Goal: Information Seeking & Learning: Find specific fact

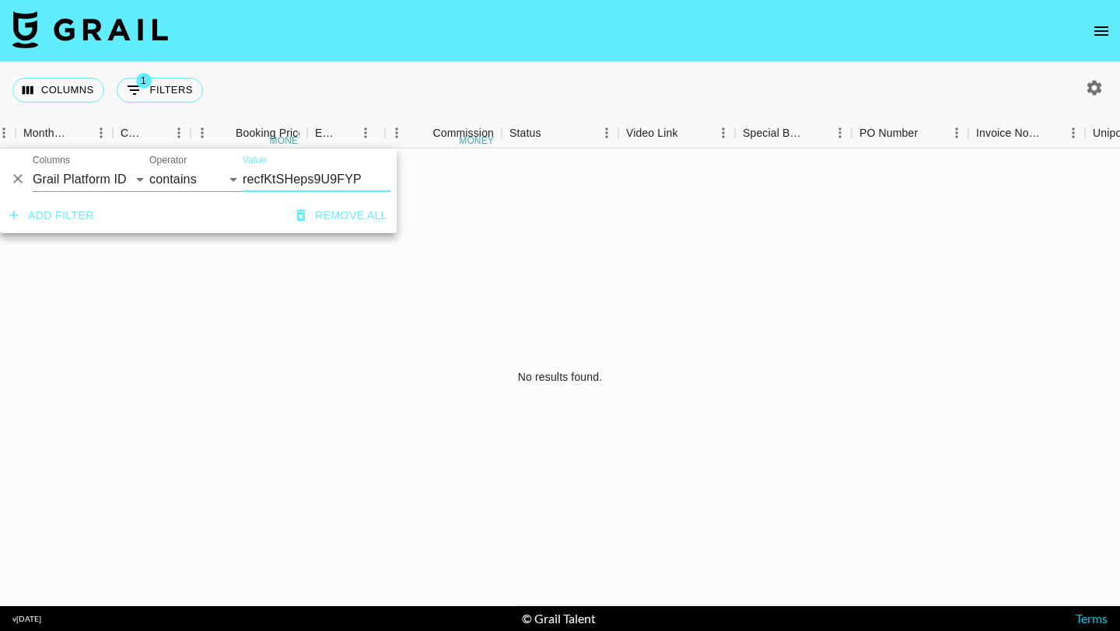
scroll to position [0, 851]
click at [20, 173] on icon "Delete" at bounding box center [18, 179] width 16 height 16
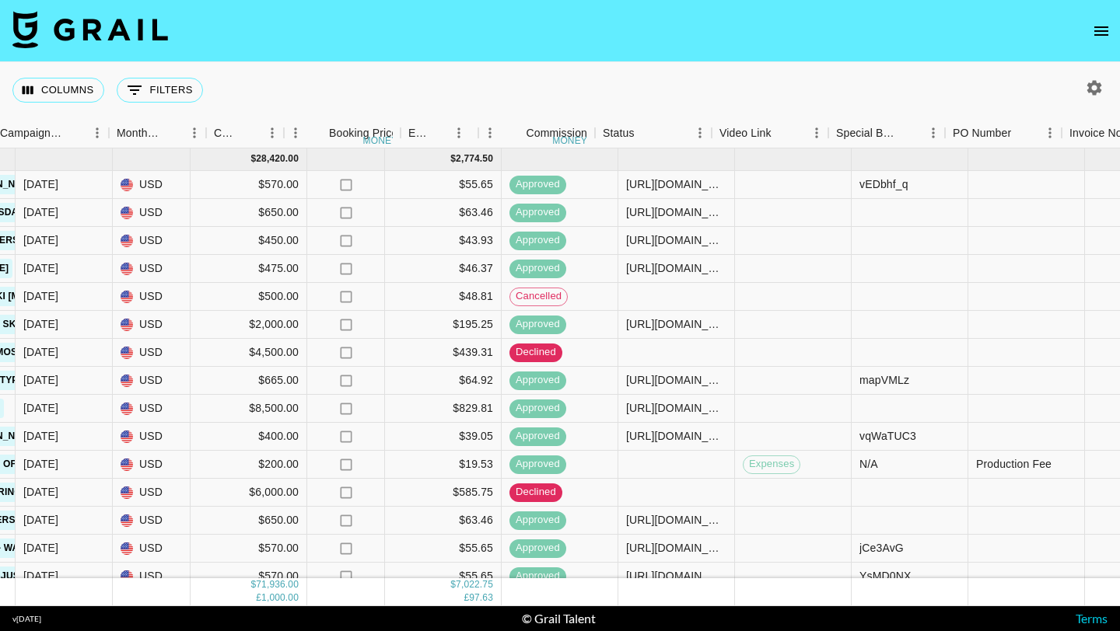
scroll to position [0, 0]
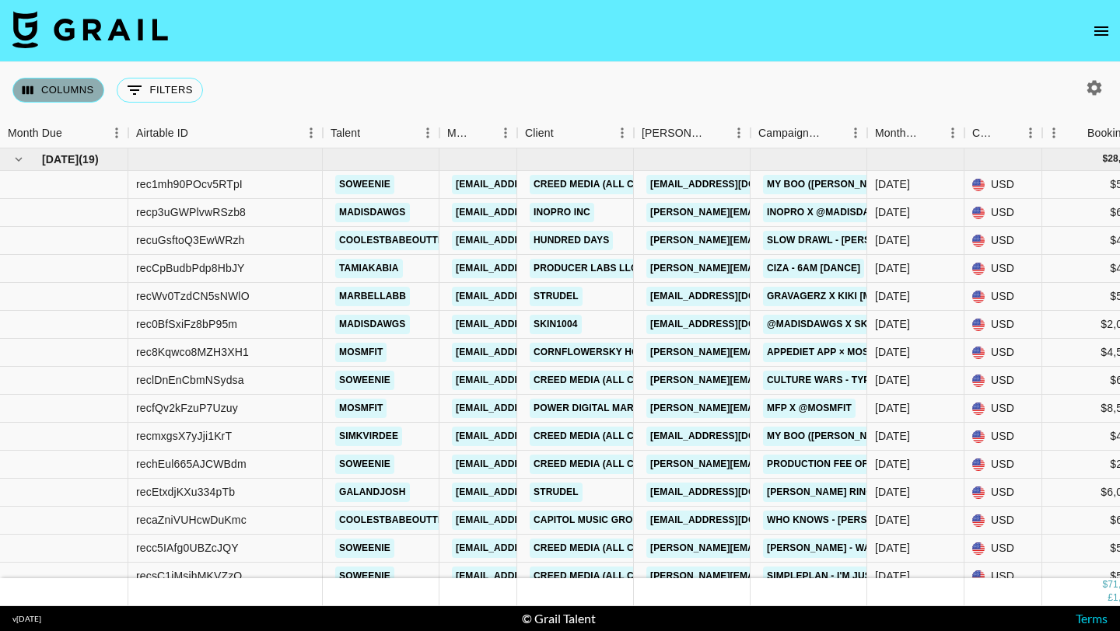
click at [88, 88] on button "Columns" at bounding box center [58, 90] width 92 height 25
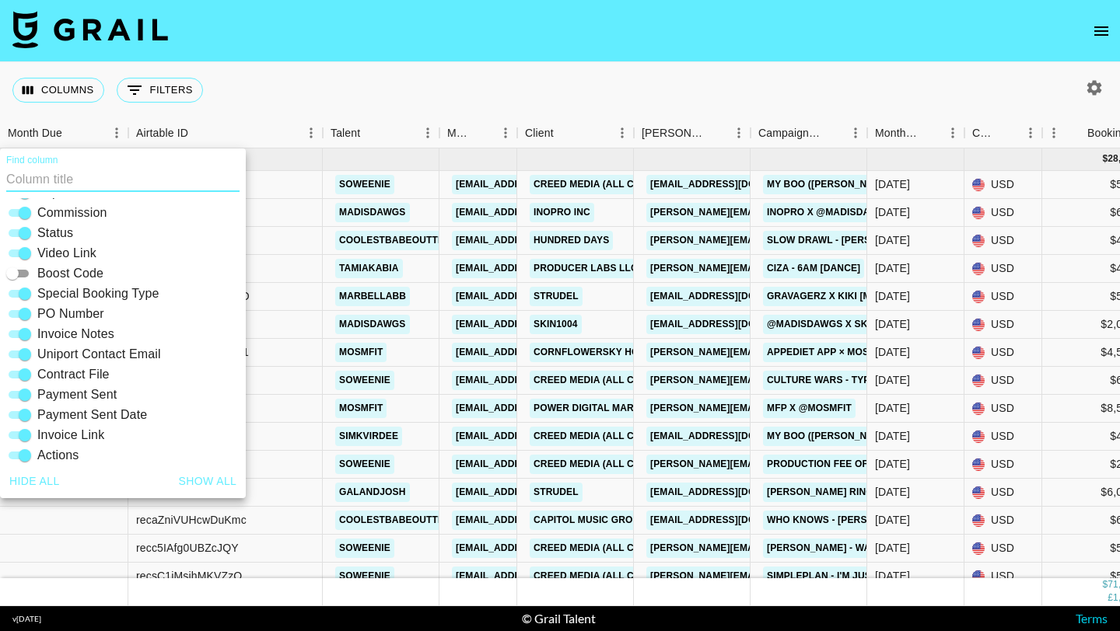
scroll to position [333, 0]
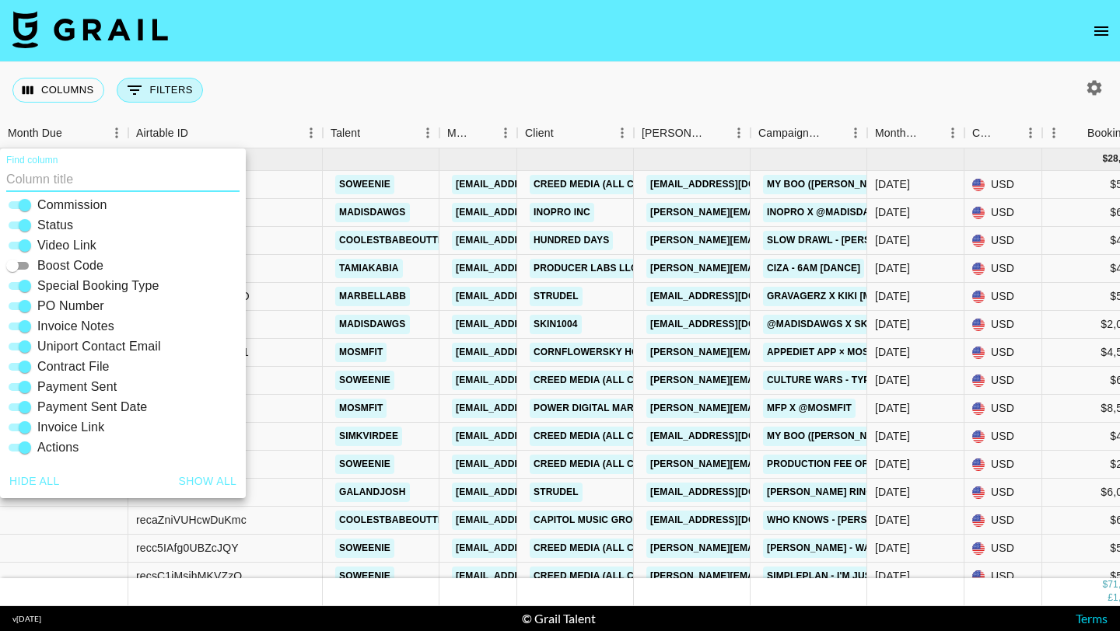
click at [154, 93] on button "0 Filters" at bounding box center [160, 90] width 86 height 25
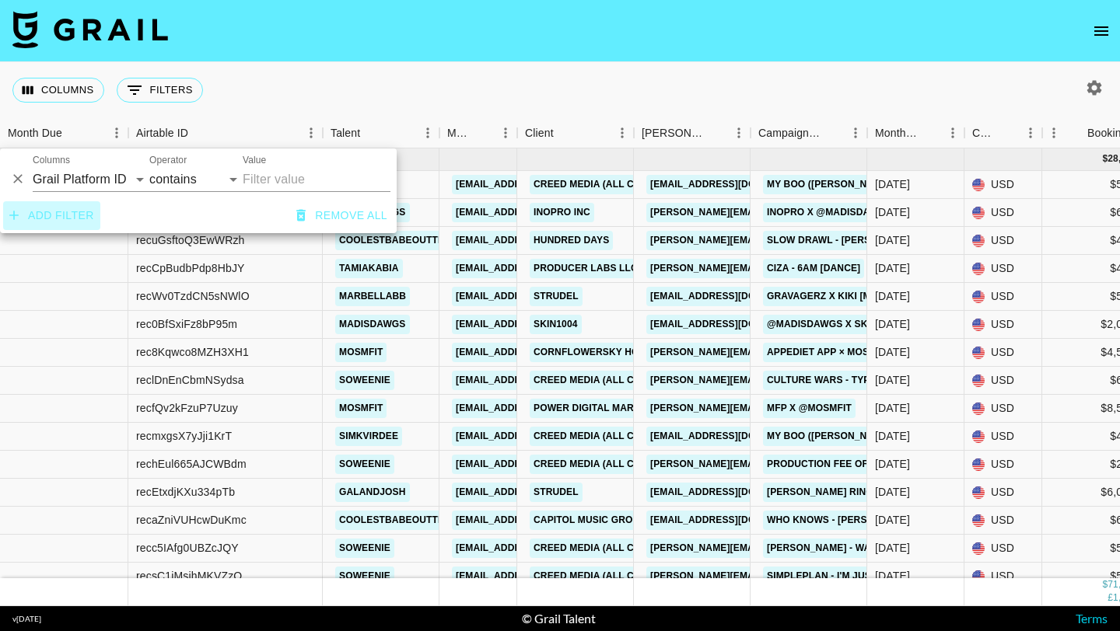
click at [77, 211] on button "Add filter" at bounding box center [51, 215] width 97 height 29
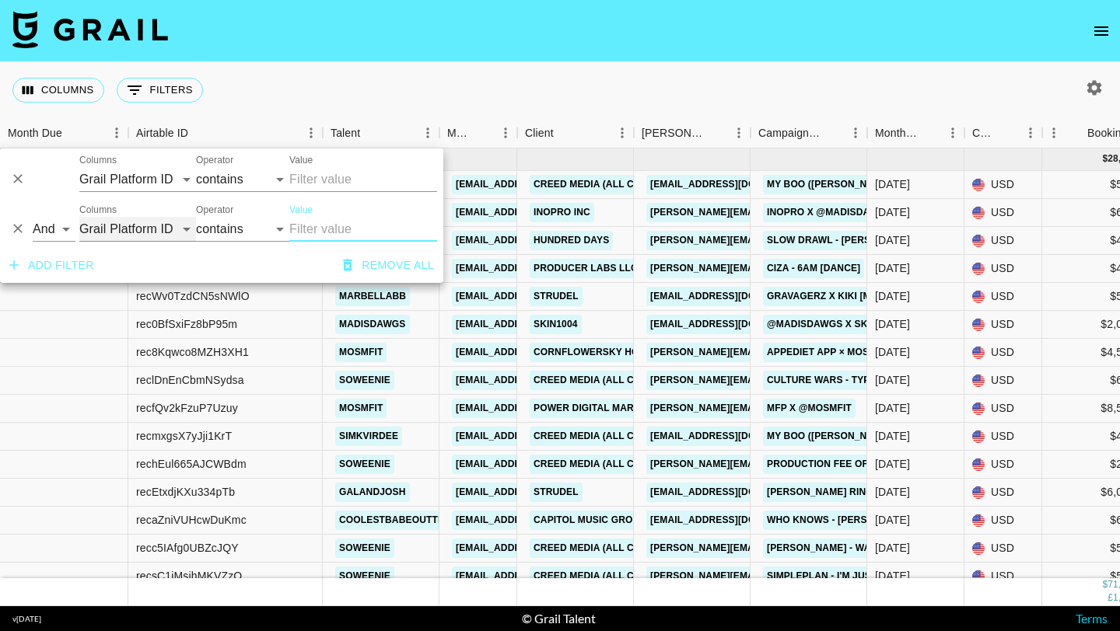
click at [128, 222] on select "Grail Platform ID Airtable ID Talent Manager Client Booker Campaign (Type) Date…" at bounding box center [137, 229] width 117 height 25
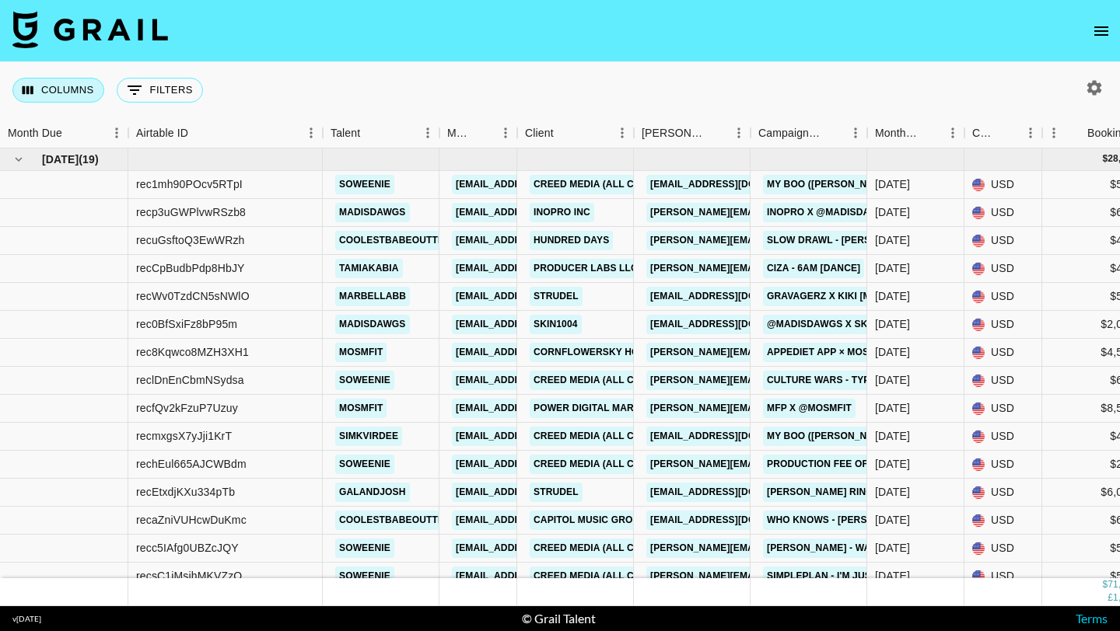
click at [72, 83] on button "Columns" at bounding box center [58, 90] width 92 height 25
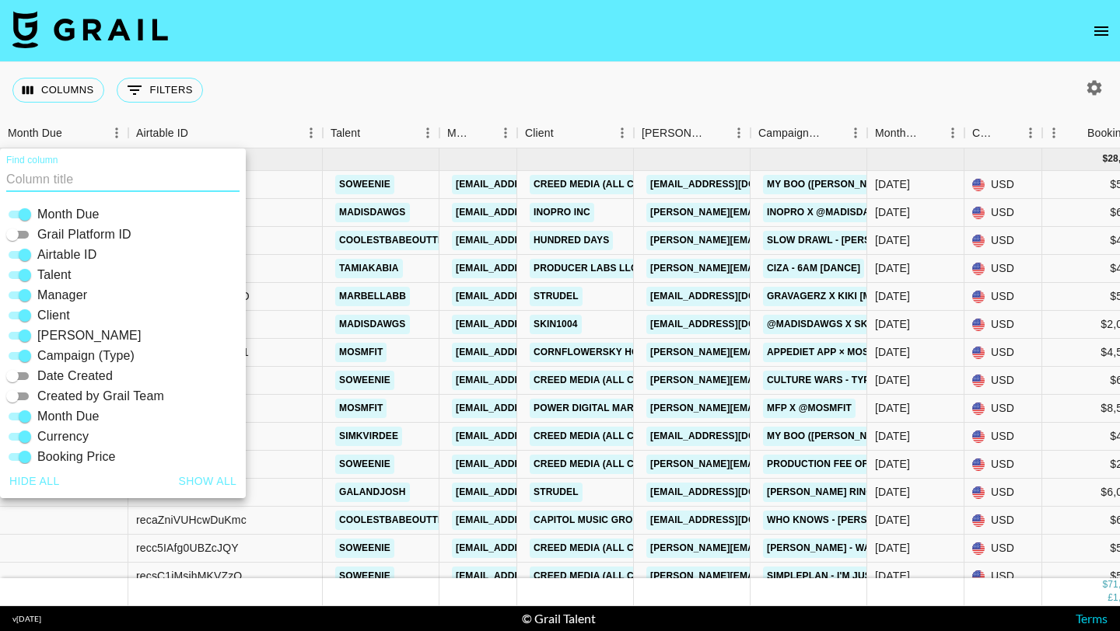
click at [117, 168] on input "Find column" at bounding box center [122, 179] width 233 height 25
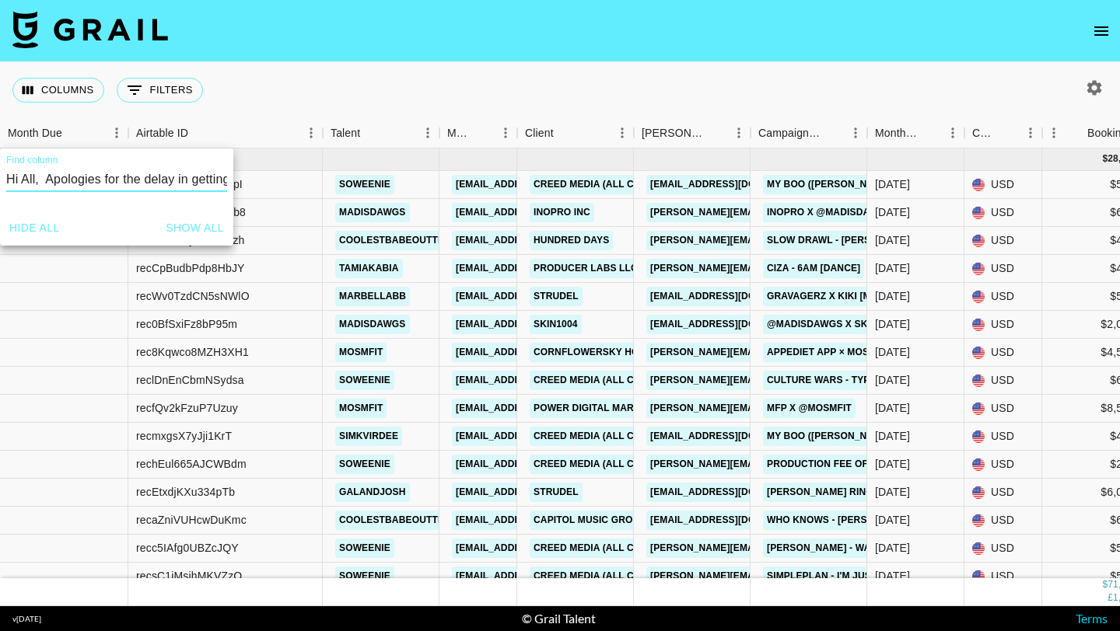
scroll to position [0, 2324]
type input "Hi All, Apologies for the delay in getting back to you — I’ve just returned to …"
click at [175, 222] on button "Show all" at bounding box center [194, 228] width 71 height 29
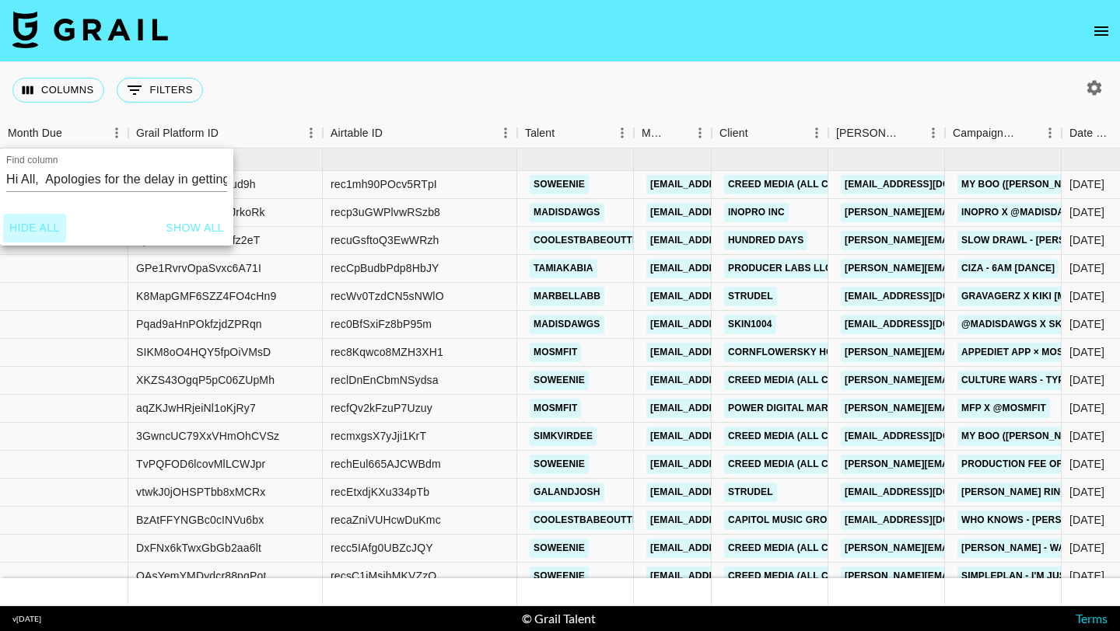
click at [46, 229] on button "Hide all" at bounding box center [34, 228] width 63 height 29
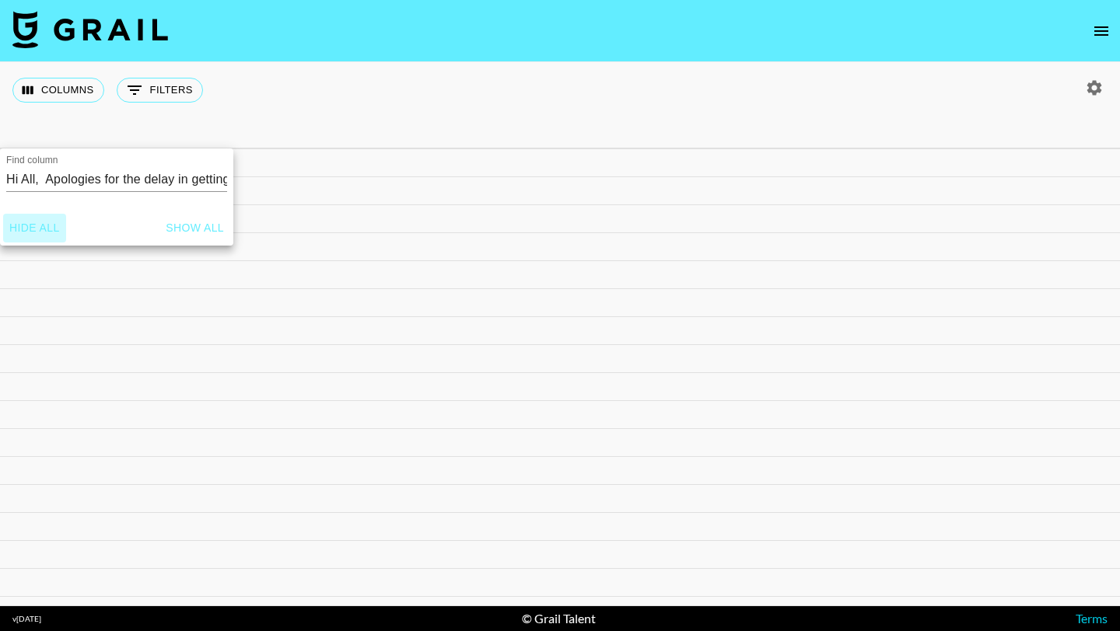
click at [34, 225] on button "Hide all" at bounding box center [34, 228] width 63 height 29
click at [66, 88] on button "Columns" at bounding box center [58, 90] width 92 height 25
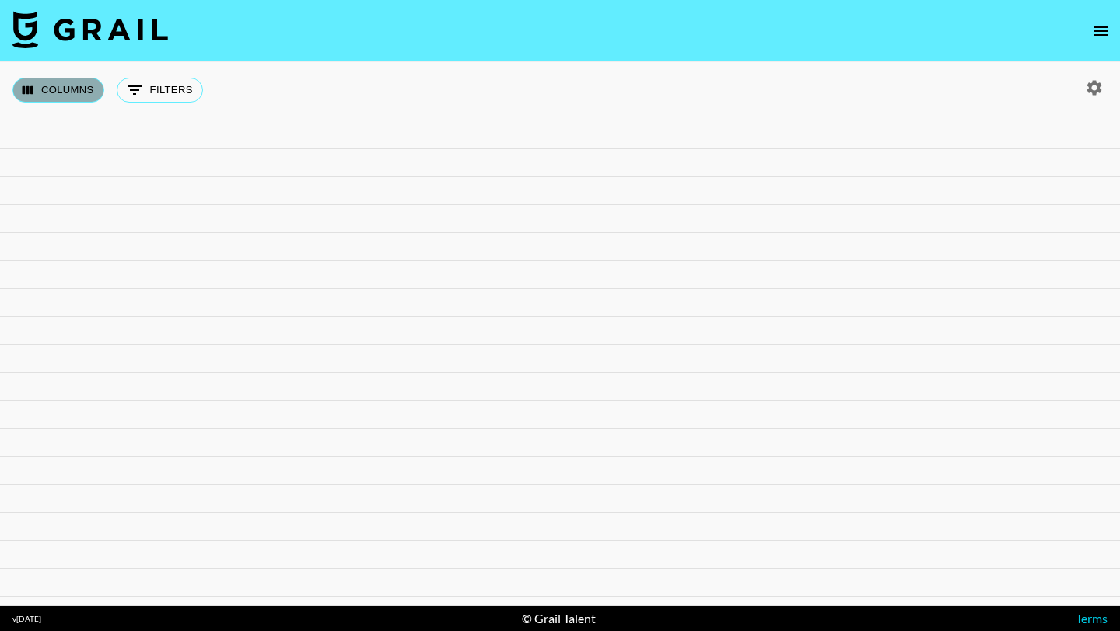
click at [74, 87] on button "Columns" at bounding box center [58, 90] width 92 height 25
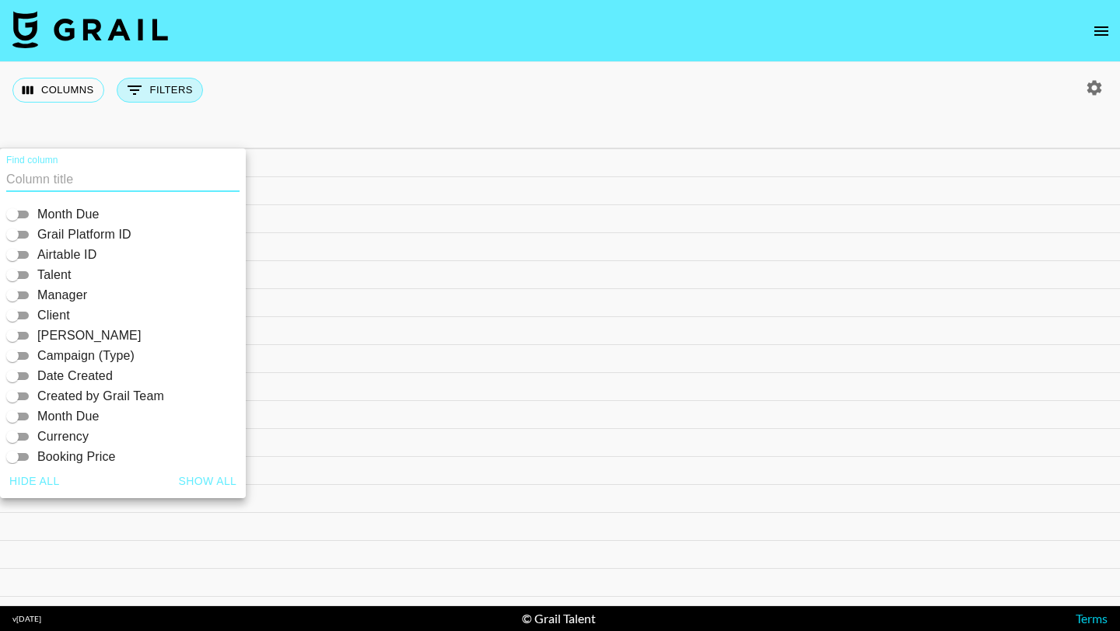
click at [160, 78] on button "0 Filters" at bounding box center [160, 90] width 86 height 25
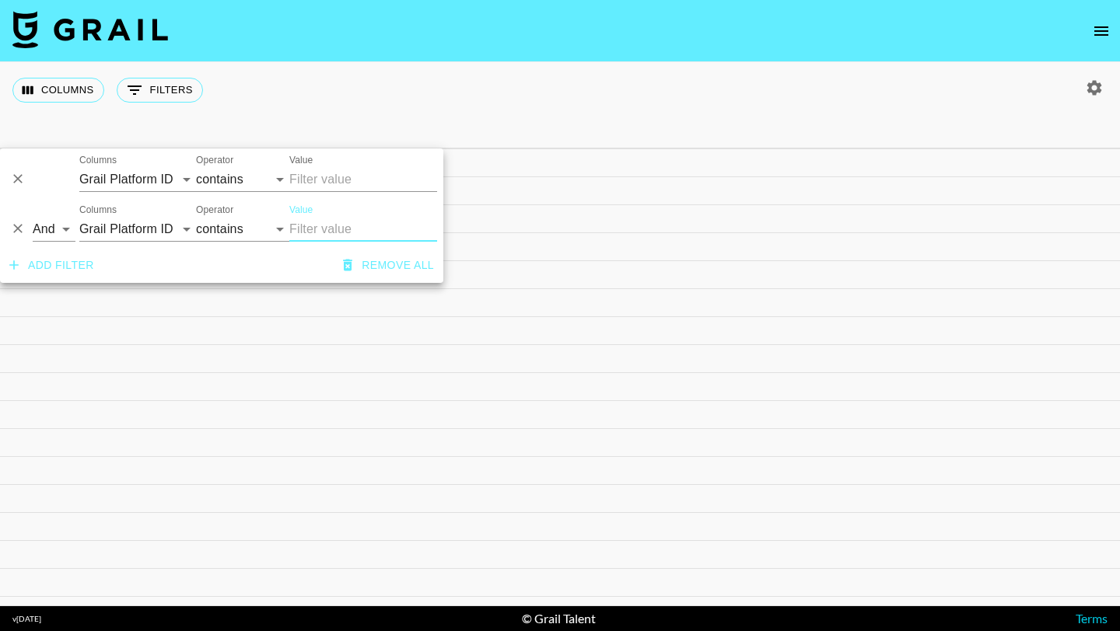
click at [19, 226] on icon "Delete" at bounding box center [17, 229] width 9 height 9
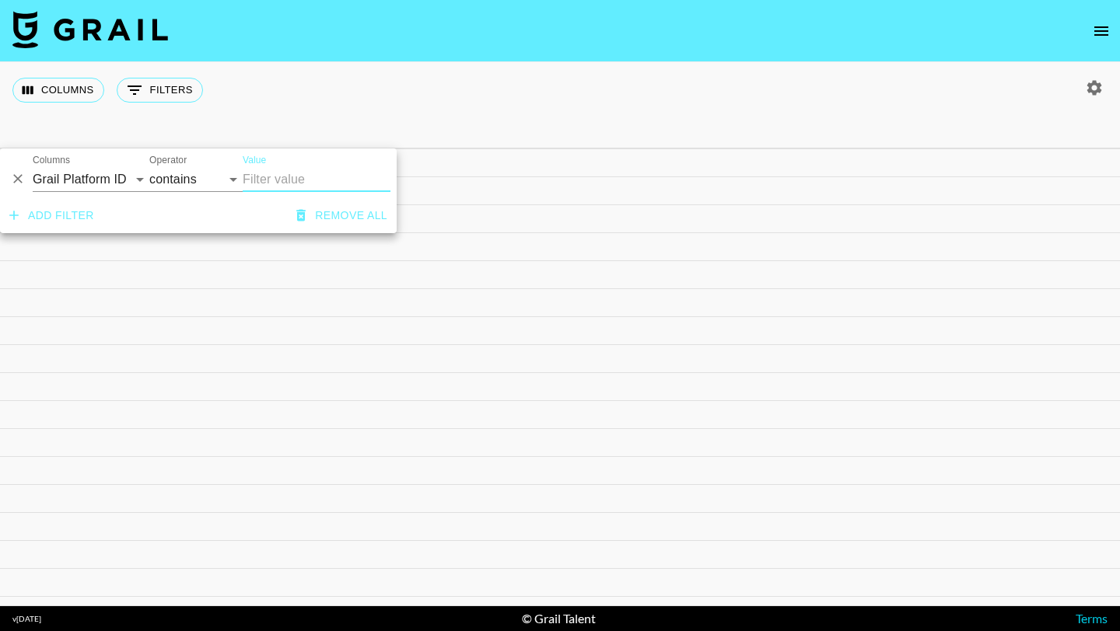
click at [16, 183] on icon "Delete" at bounding box center [18, 179] width 16 height 16
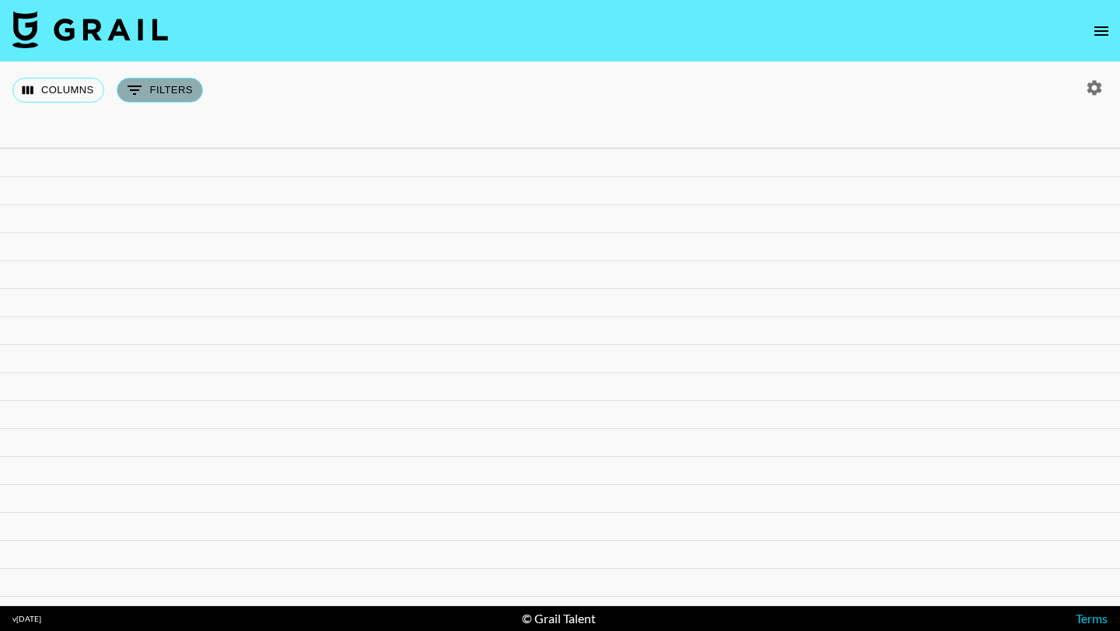
click at [141, 93] on icon "Show filters" at bounding box center [134, 90] width 19 height 19
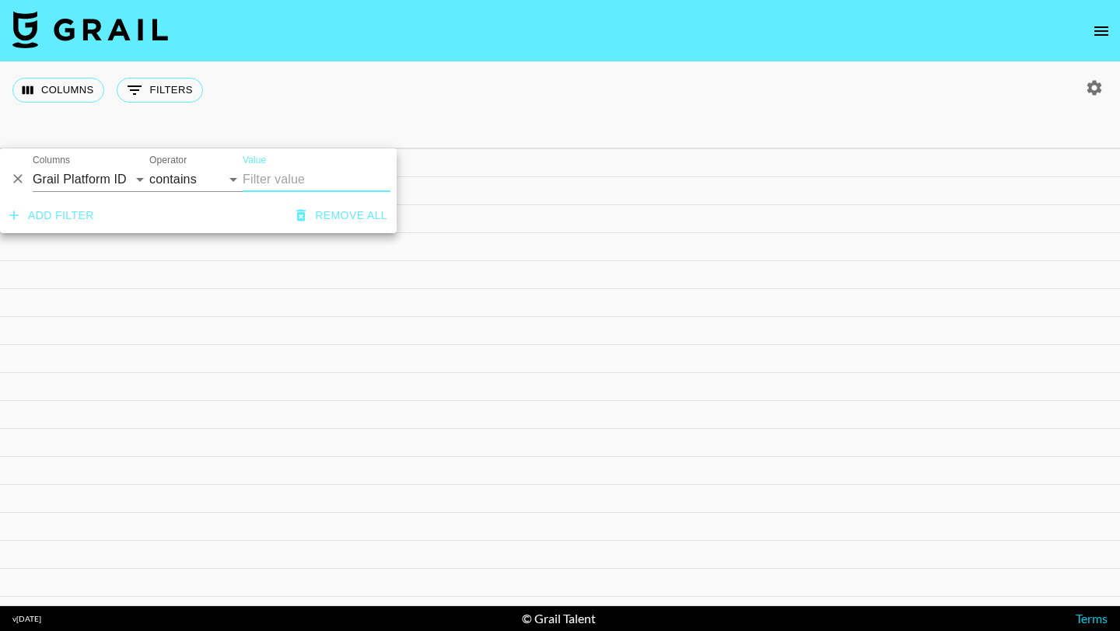
click at [360, 216] on button "Remove all" at bounding box center [341, 215] width 103 height 29
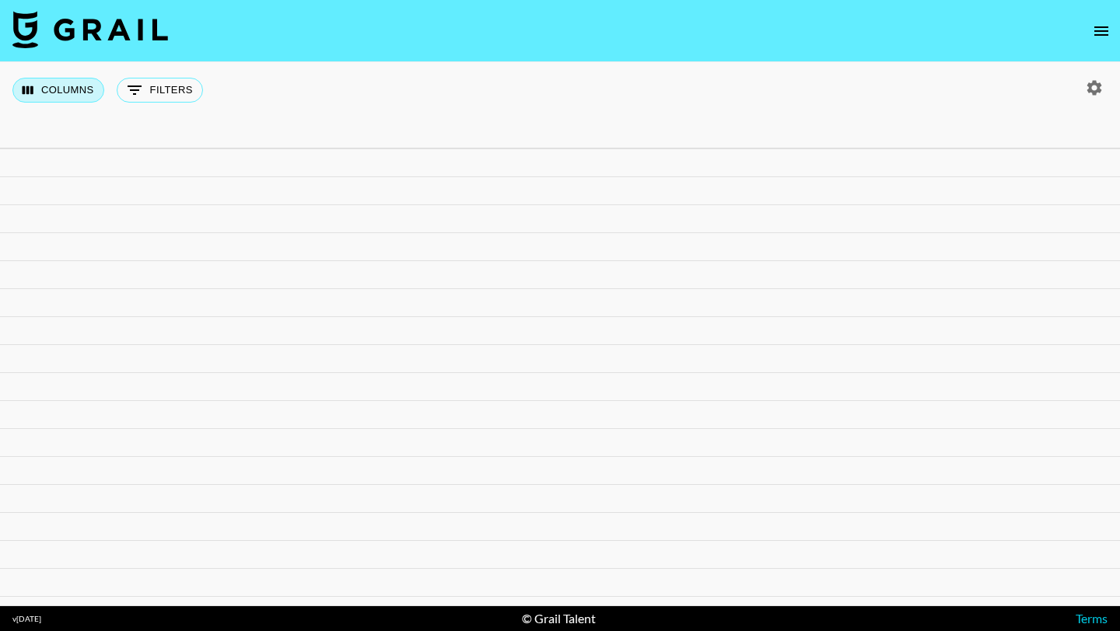
click at [91, 91] on button "Columns" at bounding box center [58, 90] width 92 height 25
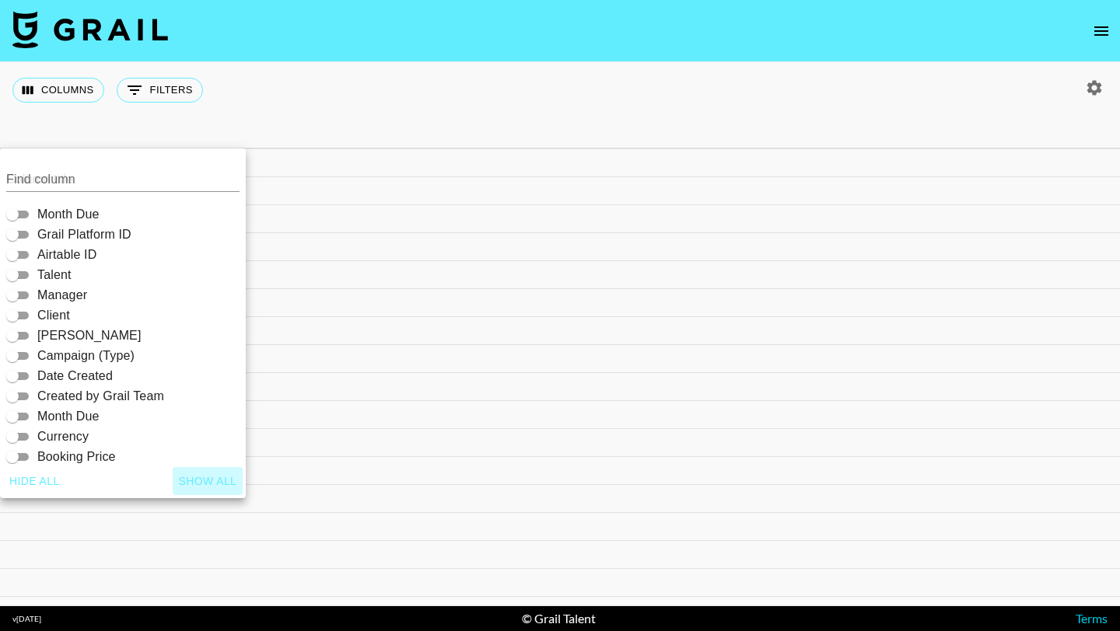
click at [194, 485] on button "Show all" at bounding box center [208, 481] width 71 height 29
checkbox input "true"
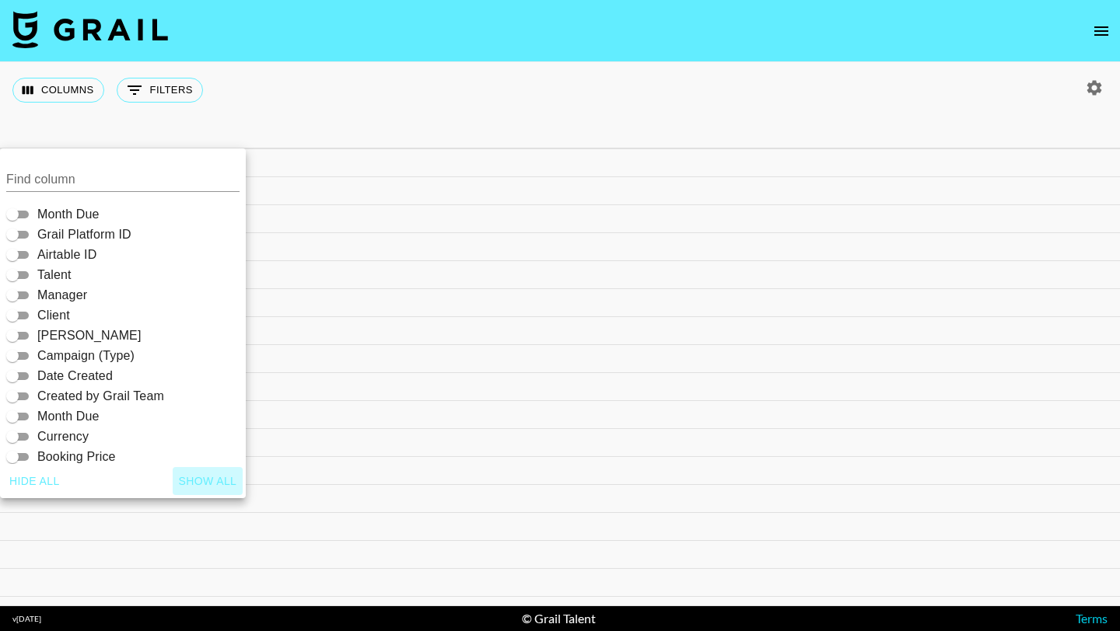
checkbox input "true"
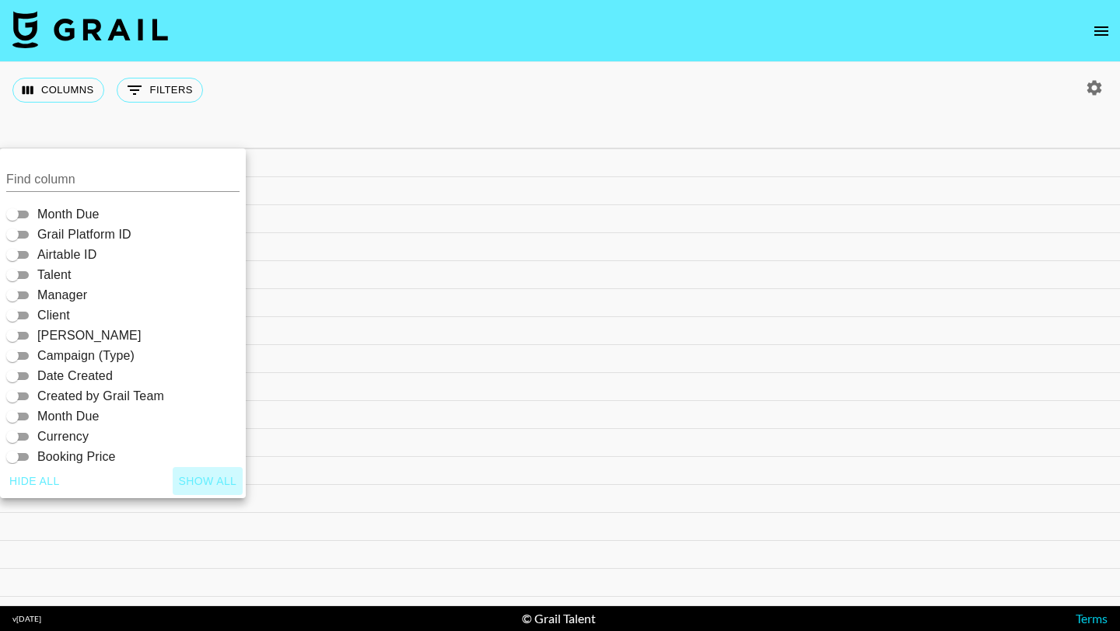
checkbox input "true"
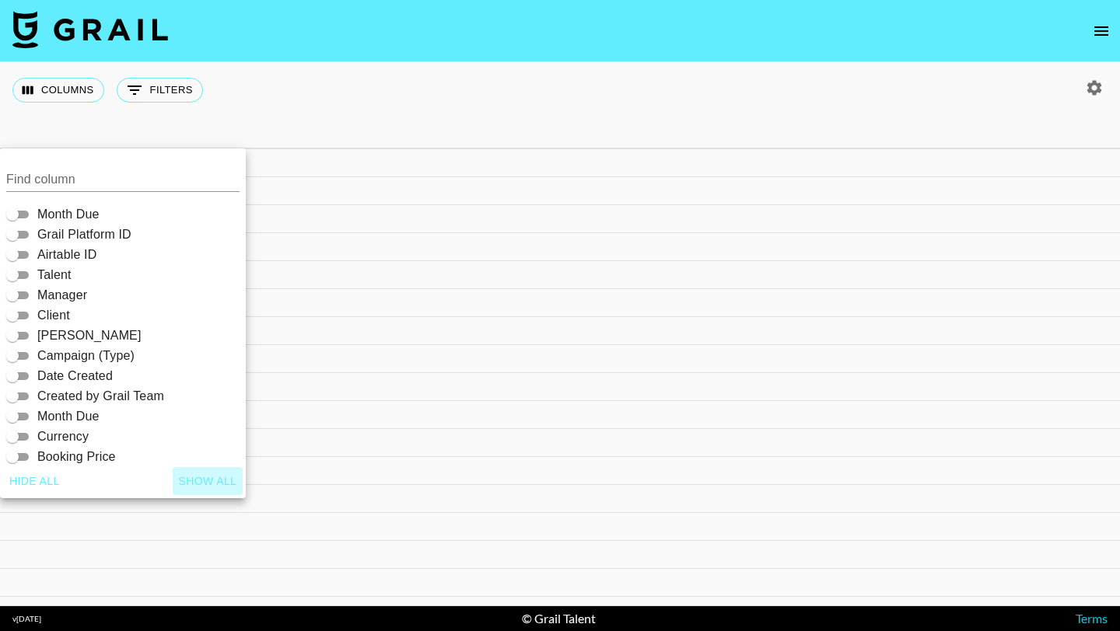
checkbox input "true"
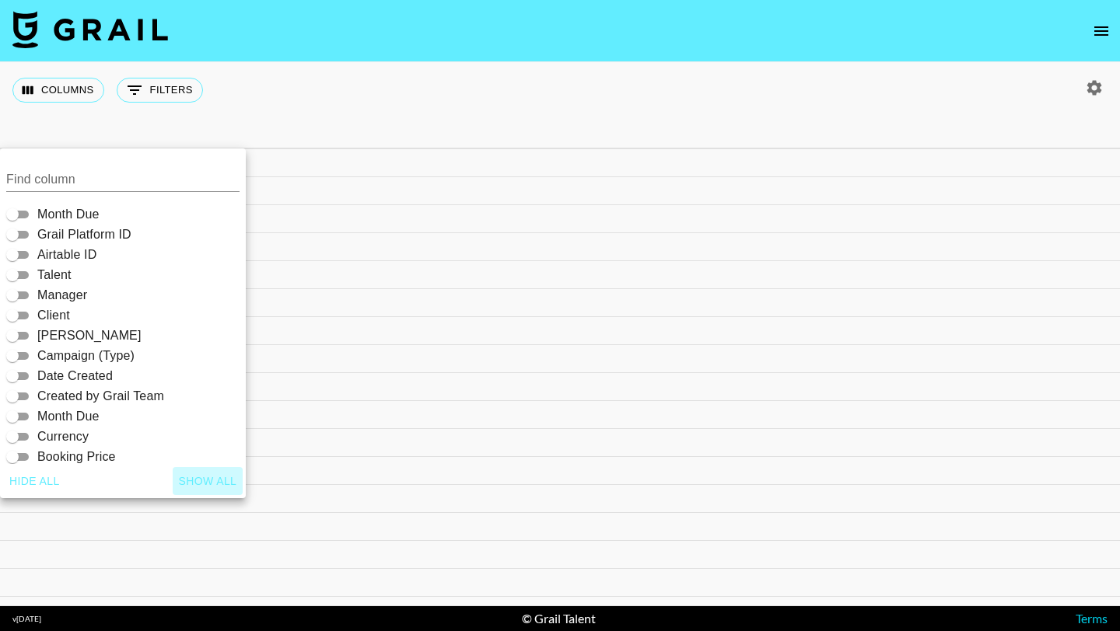
checkbox input "true"
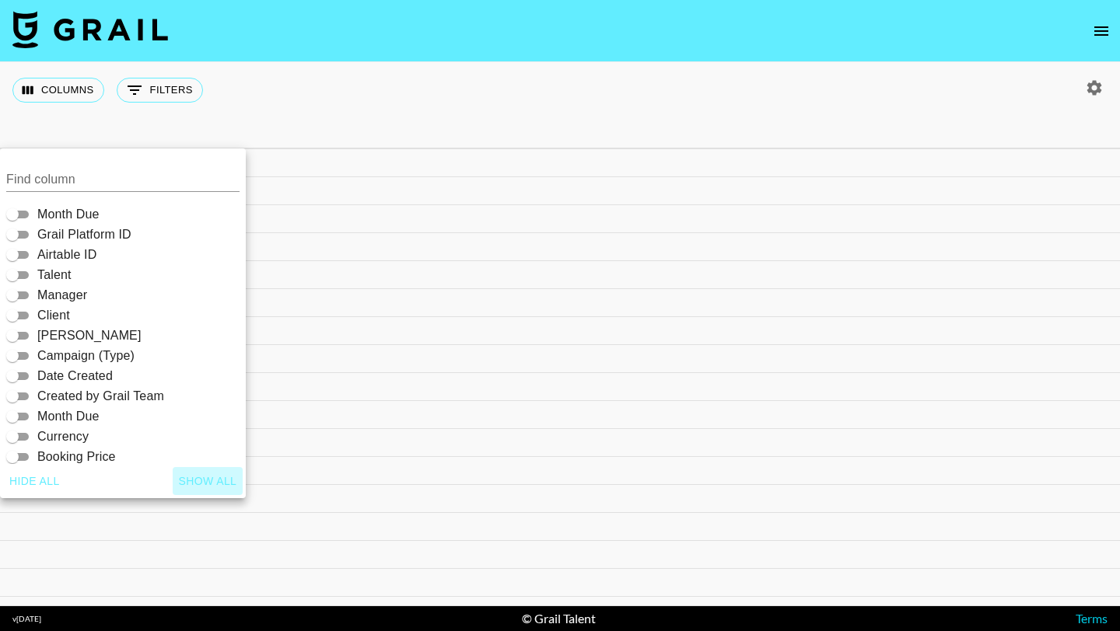
checkbox input "true"
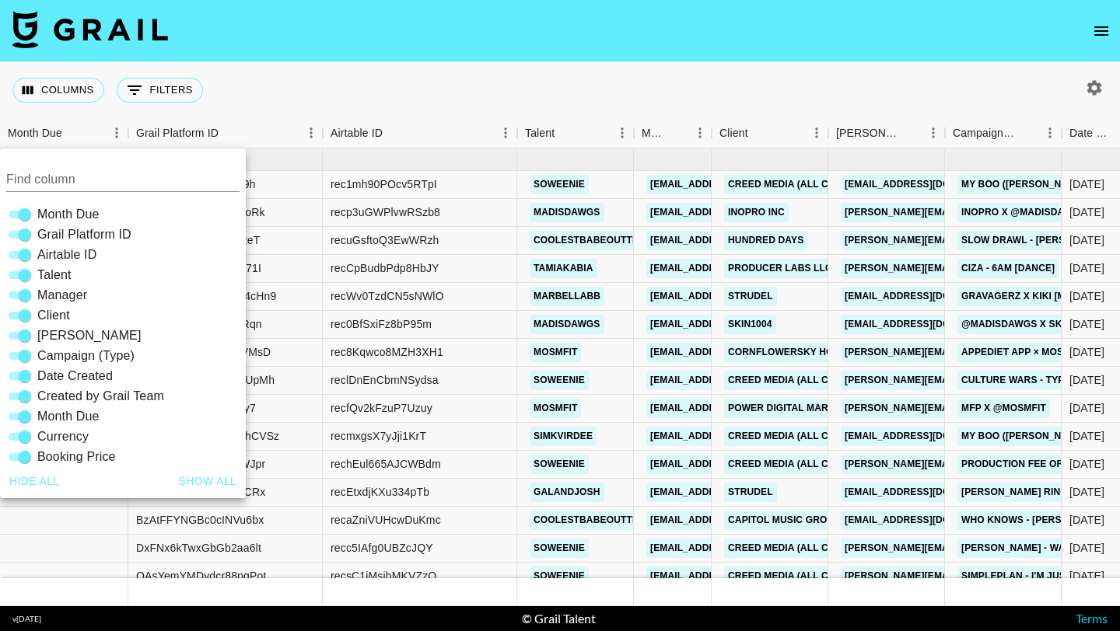
click at [225, 80] on div "Columns 0 Filters + Booking" at bounding box center [560, 90] width 1120 height 56
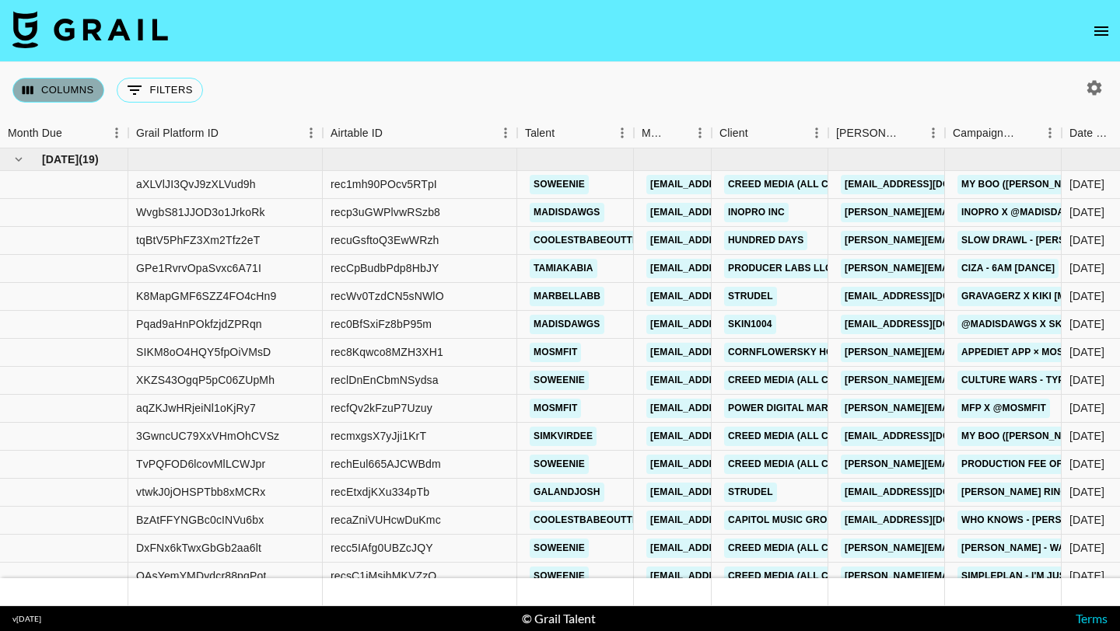
click at [68, 102] on button "Columns" at bounding box center [58, 90] width 92 height 25
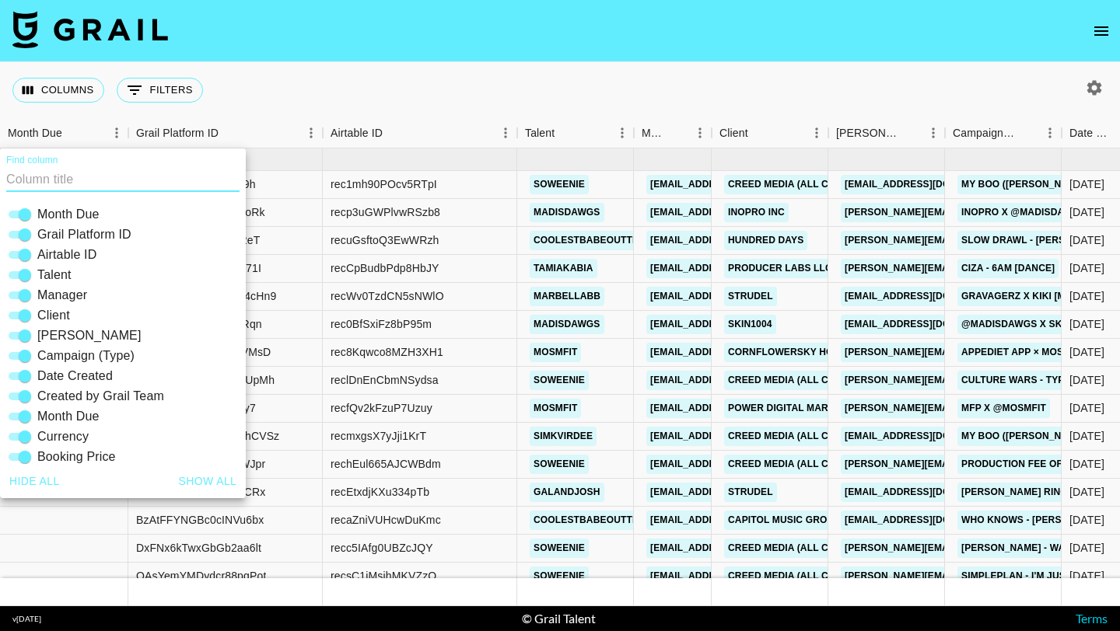
click at [130, 66] on div "Columns 0 Filters + Booking" at bounding box center [110, 90] width 197 height 56
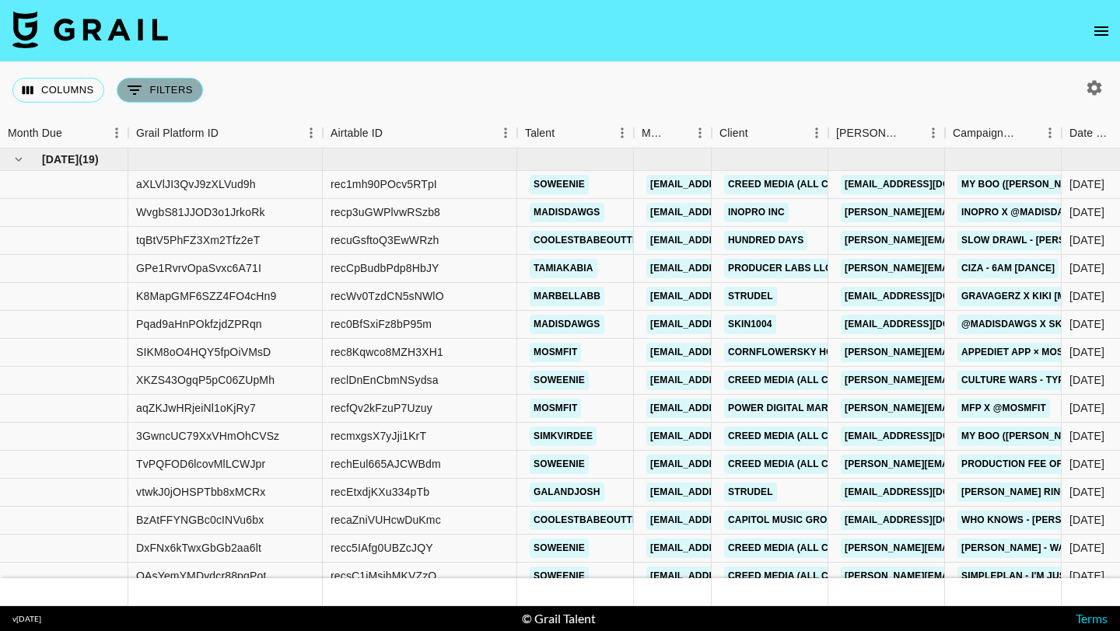
click at [131, 82] on icon "Show filters" at bounding box center [134, 90] width 19 height 19
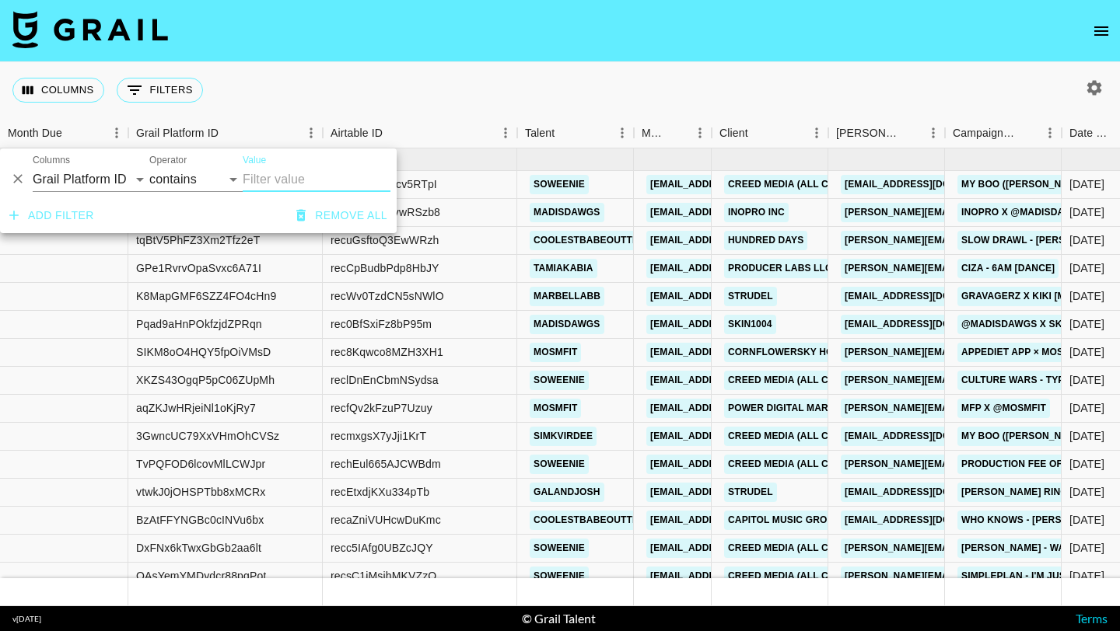
click at [289, 176] on input "Value" at bounding box center [317, 179] width 148 height 25
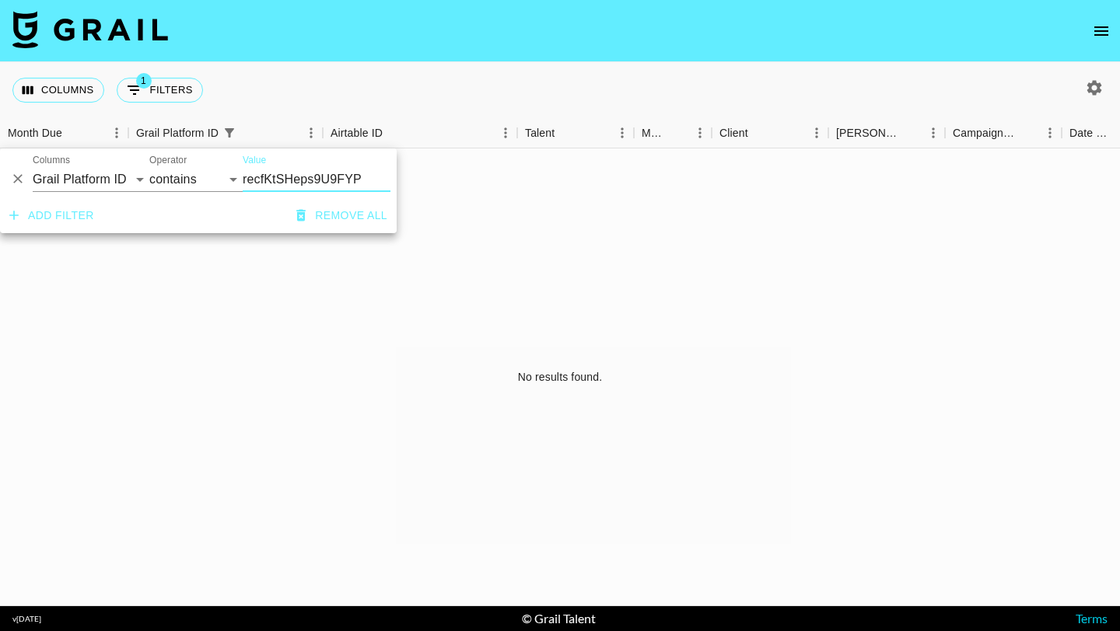
type input "recfKtSHeps9U9FYP"
click at [107, 186] on select "Grail Platform ID Airtable ID Talent Manager Client Booker Campaign (Type) Date…" at bounding box center [91, 179] width 117 height 25
select select "airtableId"
click at [146, 249] on div "No results found." at bounding box center [560, 377] width 1120 height 458
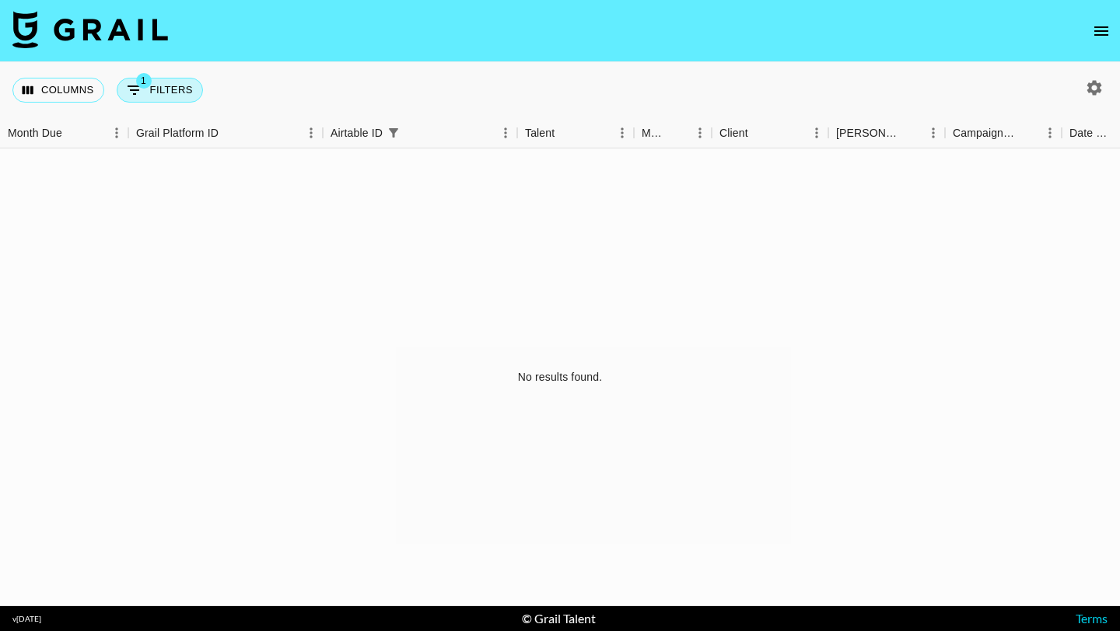
click at [159, 100] on button "1 Filters" at bounding box center [160, 90] width 86 height 25
select select "airtableId"
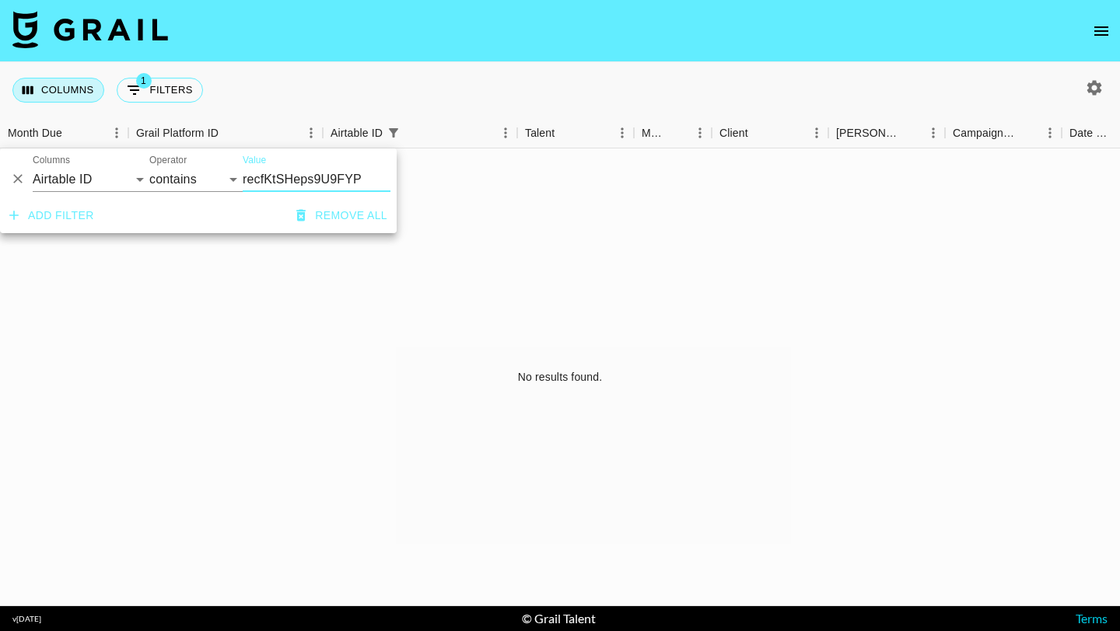
click at [79, 100] on button "Columns" at bounding box center [58, 90] width 92 height 25
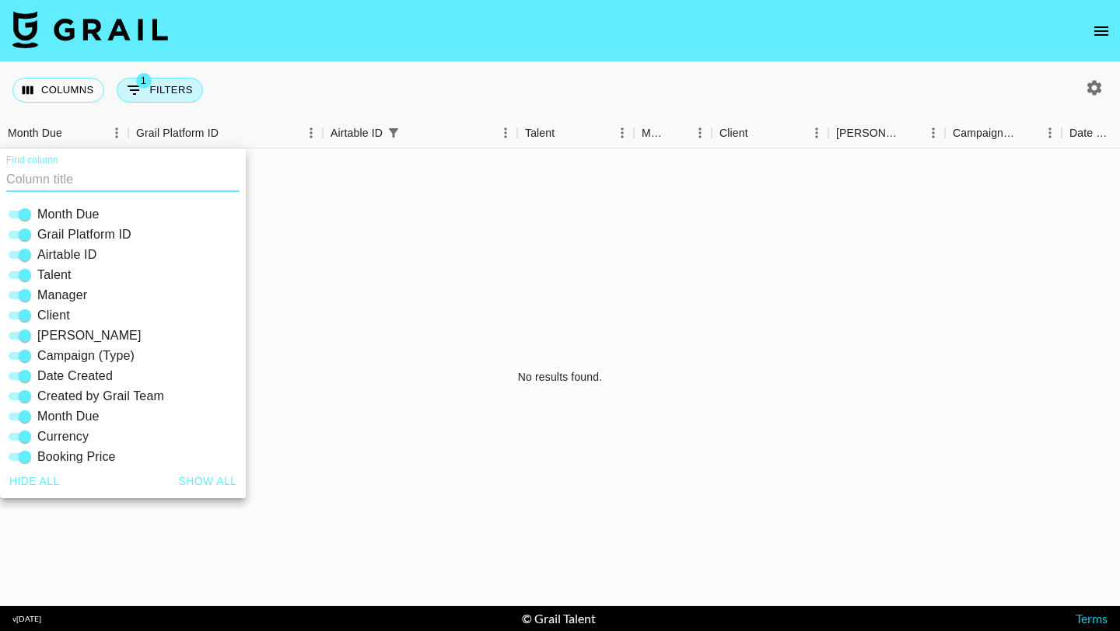
click at [184, 96] on button "1 Filters" at bounding box center [160, 90] width 86 height 25
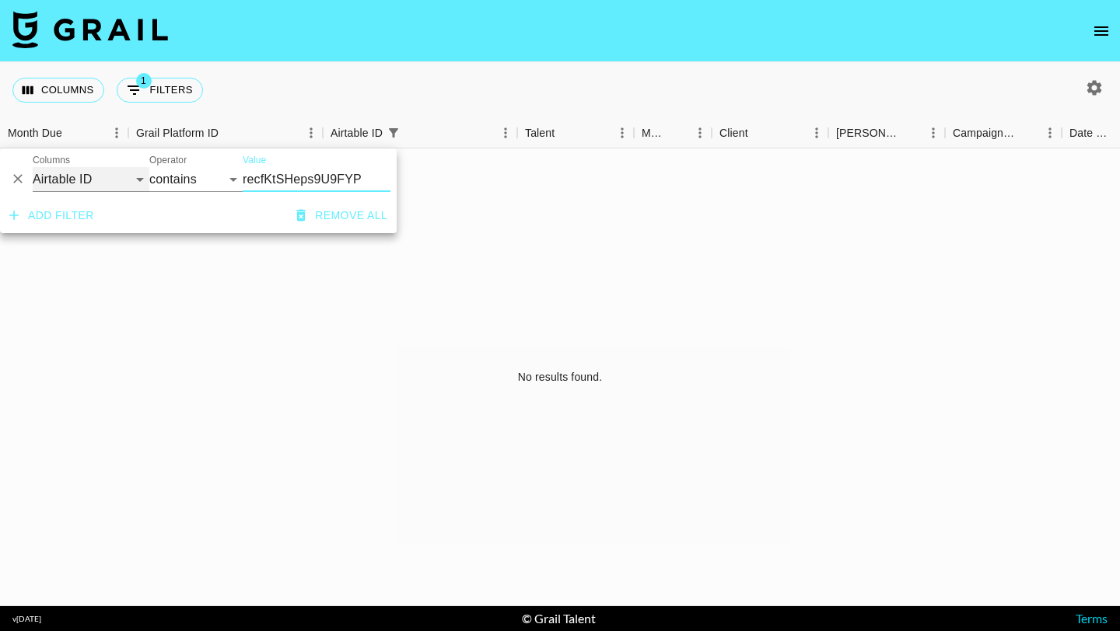
click at [104, 176] on select "Grail Platform ID Airtable ID Talent Manager Client Booker Campaign (Type) Date…" at bounding box center [91, 179] width 117 height 25
click at [79, 170] on select "Grail Platform ID Airtable ID Talent Manager Client Booker Campaign (Type) Date…" at bounding box center [91, 179] width 117 height 25
select select "monthDue2"
select select "is"
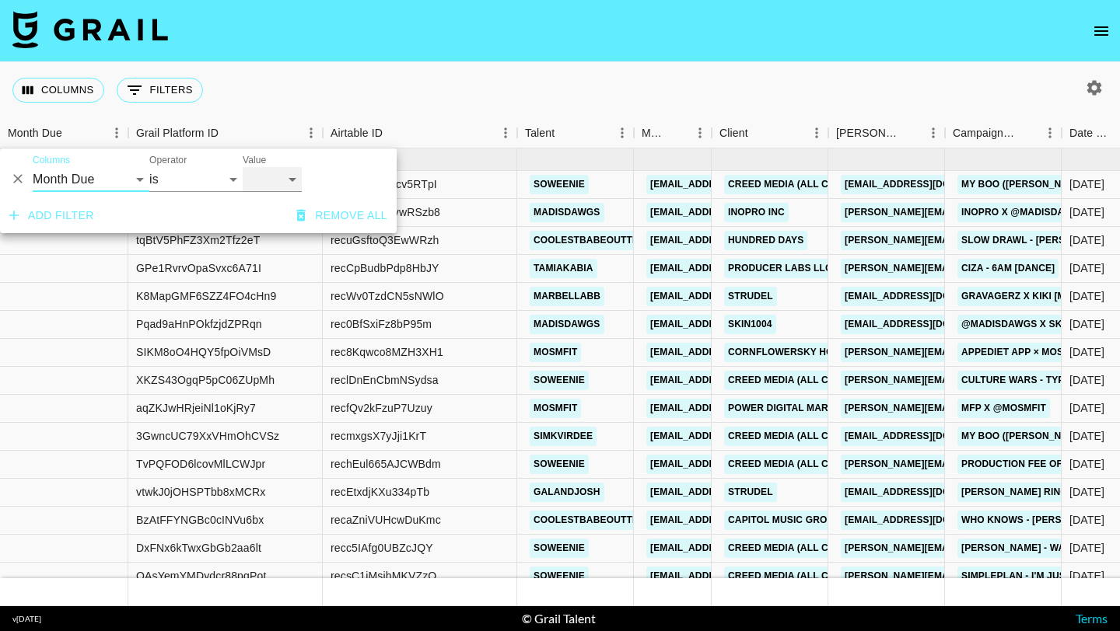
click at [268, 174] on select "Sep '26 Aug '26 Jul '26 Jun '26 May '26 Apr '26 Mar '26 Feb '26 Jan '26 Dec '25…" at bounding box center [272, 179] width 59 height 25
select select "Apr '25"
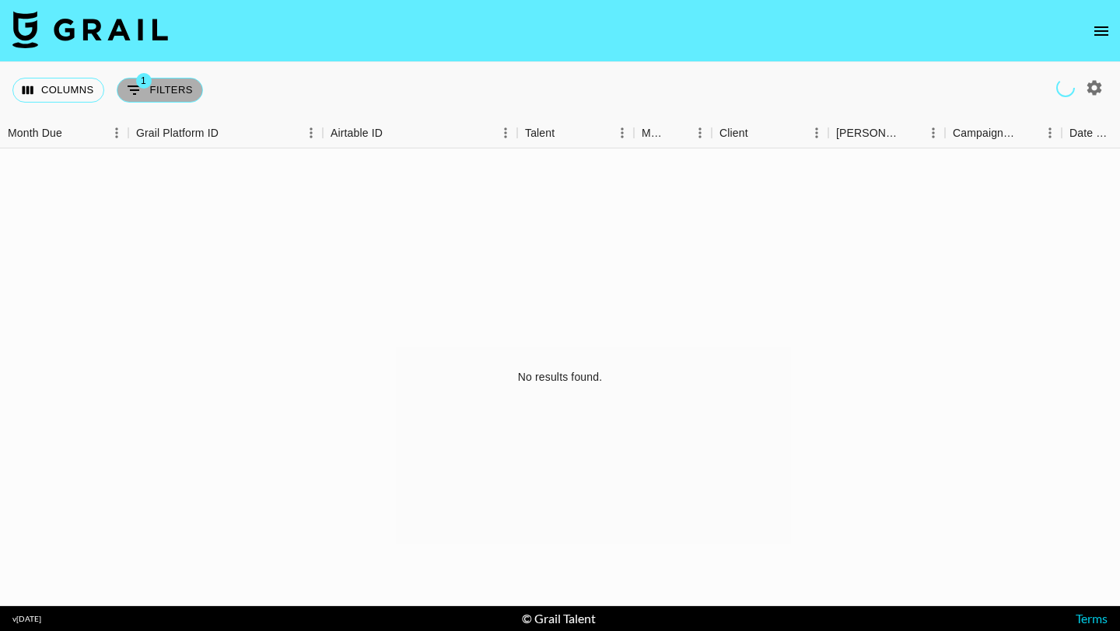
click at [161, 77] on div "Columns 1 Filters + Booking" at bounding box center [110, 90] width 197 height 56
click at [163, 93] on button "1 Filters" at bounding box center [160, 90] width 86 height 25
select select "monthDue2"
select select "Apr '25"
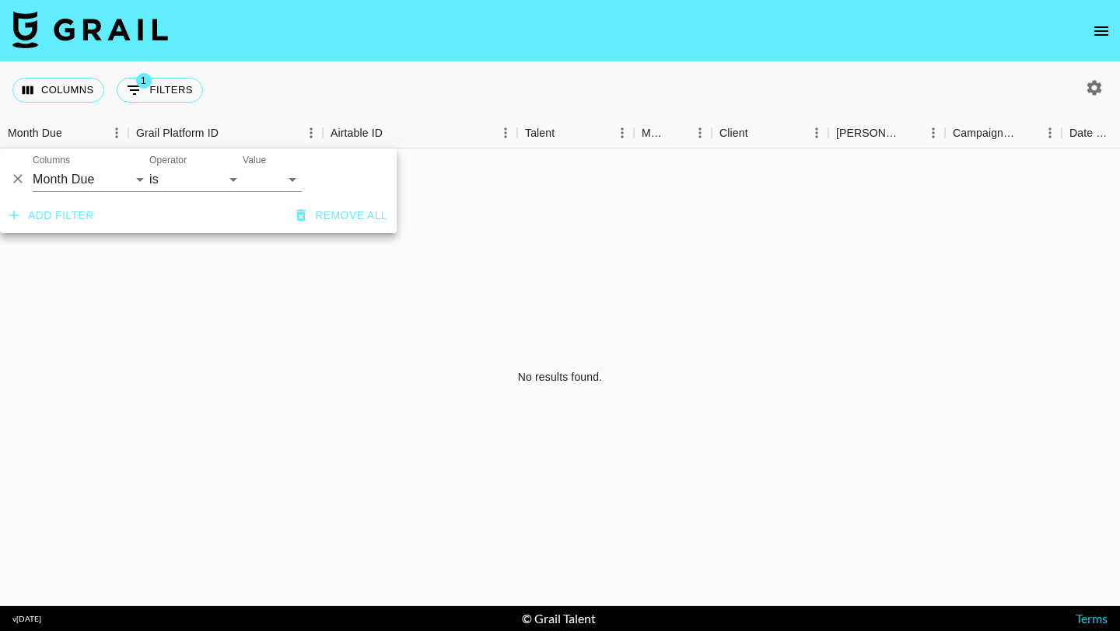
click at [29, 175] on div at bounding box center [17, 173] width 23 height 36
click at [22, 174] on icon "Delete" at bounding box center [18, 179] width 16 height 16
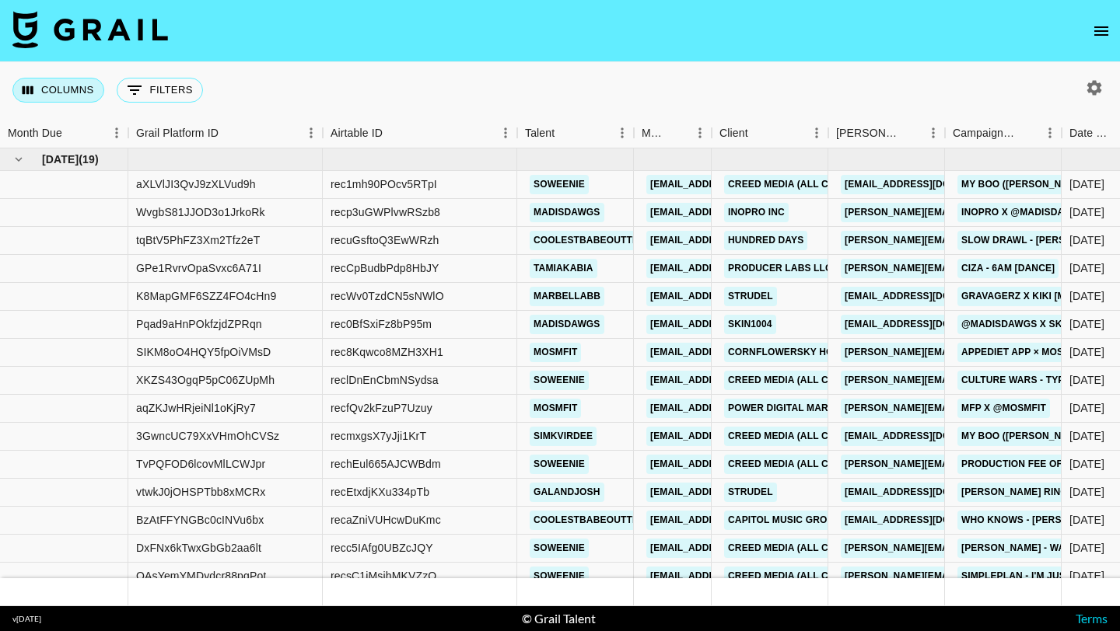
click at [82, 87] on button "Columns" at bounding box center [58, 90] width 92 height 25
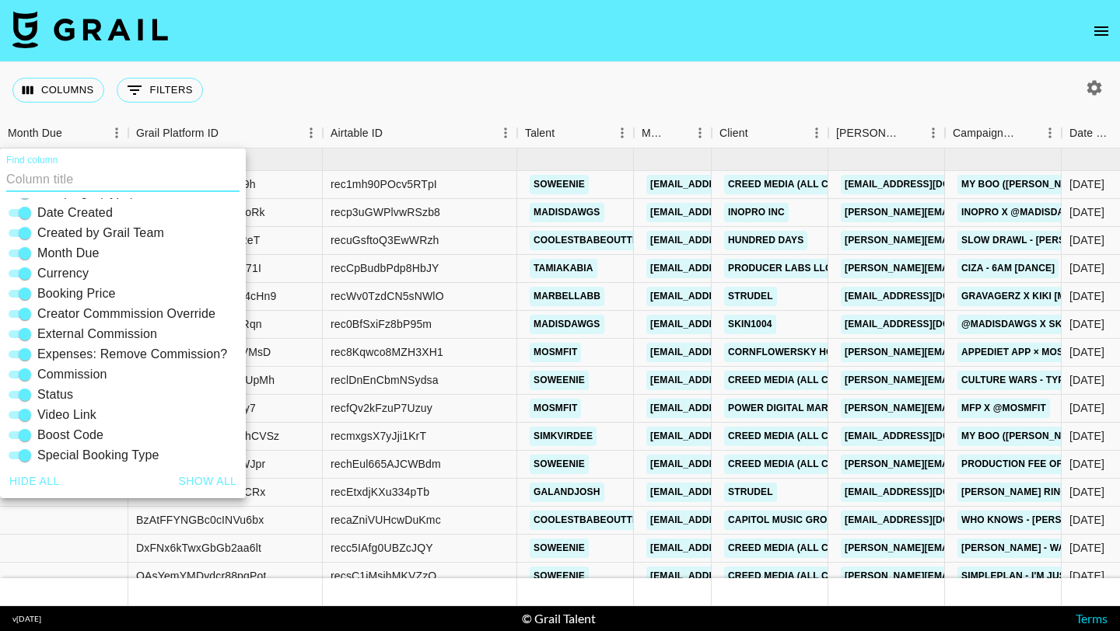
scroll to position [333, 0]
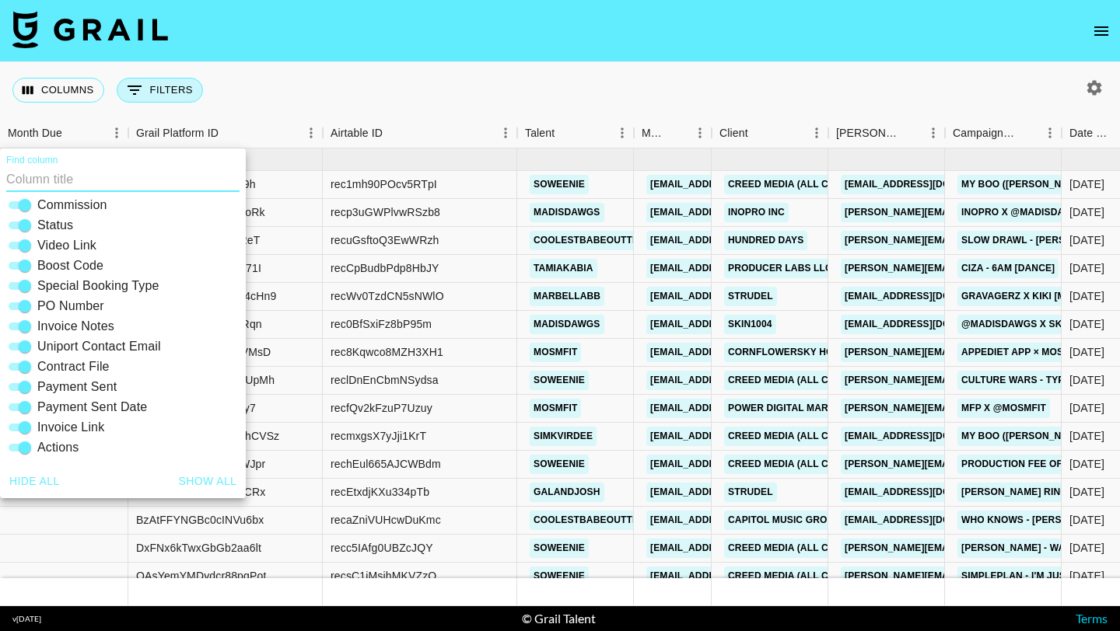
click at [154, 94] on button "0 Filters" at bounding box center [160, 90] width 86 height 25
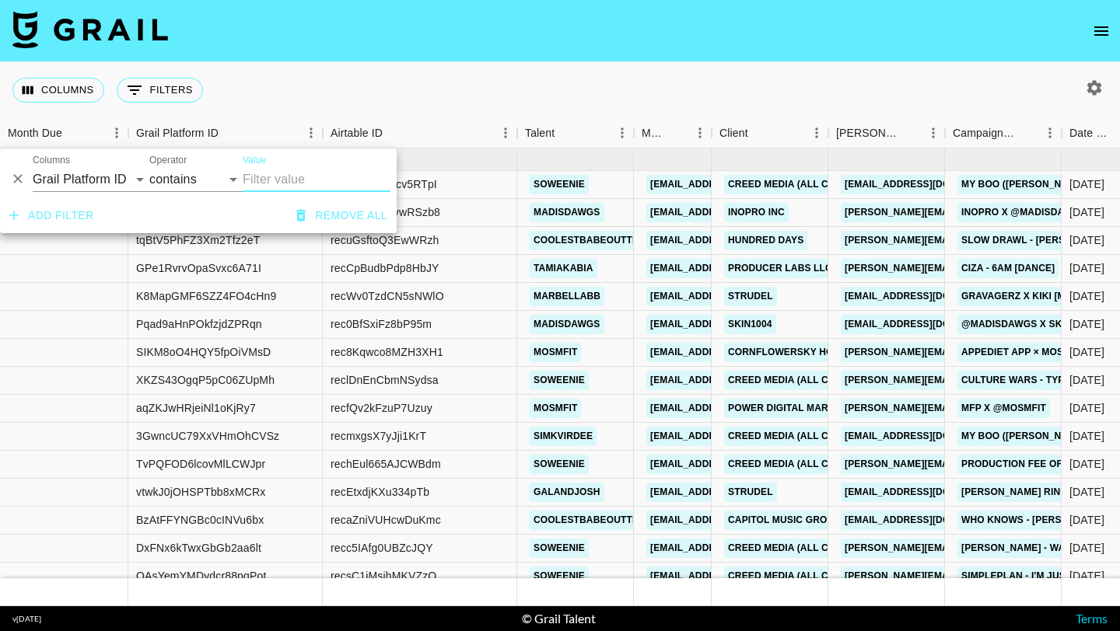
click at [54, 211] on button "Add filter" at bounding box center [51, 215] width 97 height 29
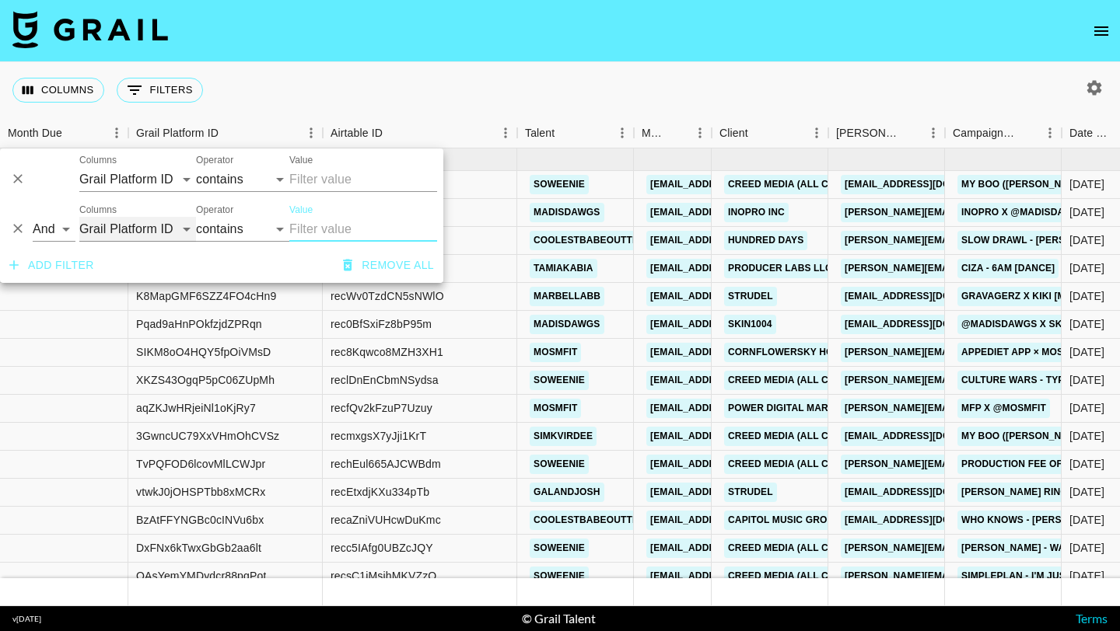
click at [107, 235] on select "Grail Platform ID Airtable ID Talent Manager Client Booker Campaign (Type) Date…" at bounding box center [137, 229] width 117 height 25
select select "docMeta"
select select "is"
click at [302, 225] on input "Value" at bounding box center [363, 229] width 148 height 25
click at [324, 229] on input "Value" at bounding box center [363, 229] width 148 height 25
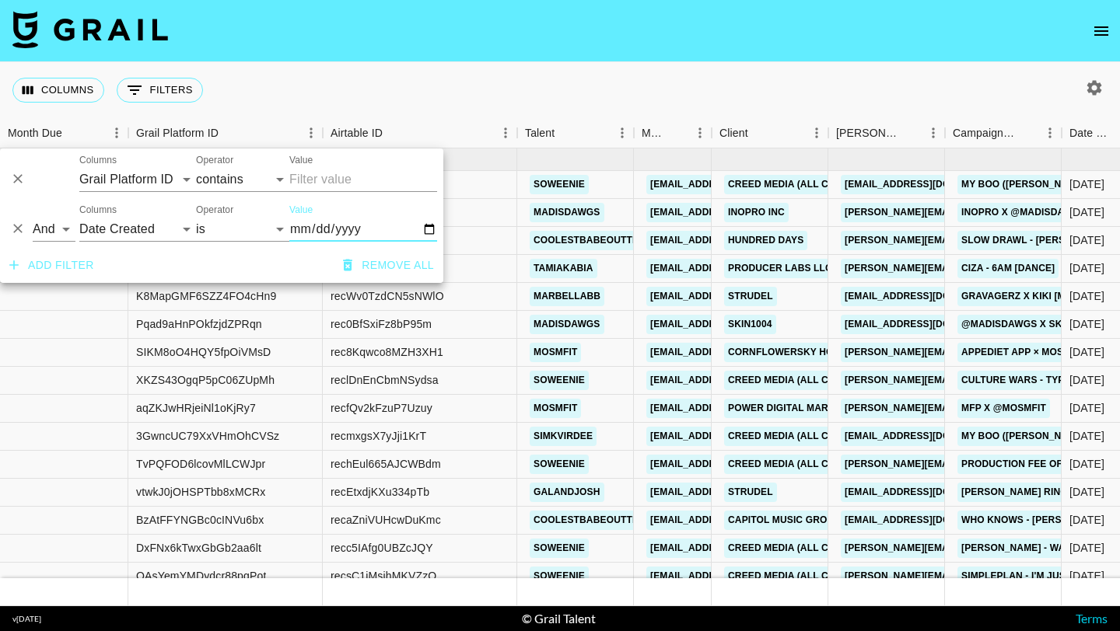
click at [299, 227] on input "Value" at bounding box center [363, 229] width 148 height 25
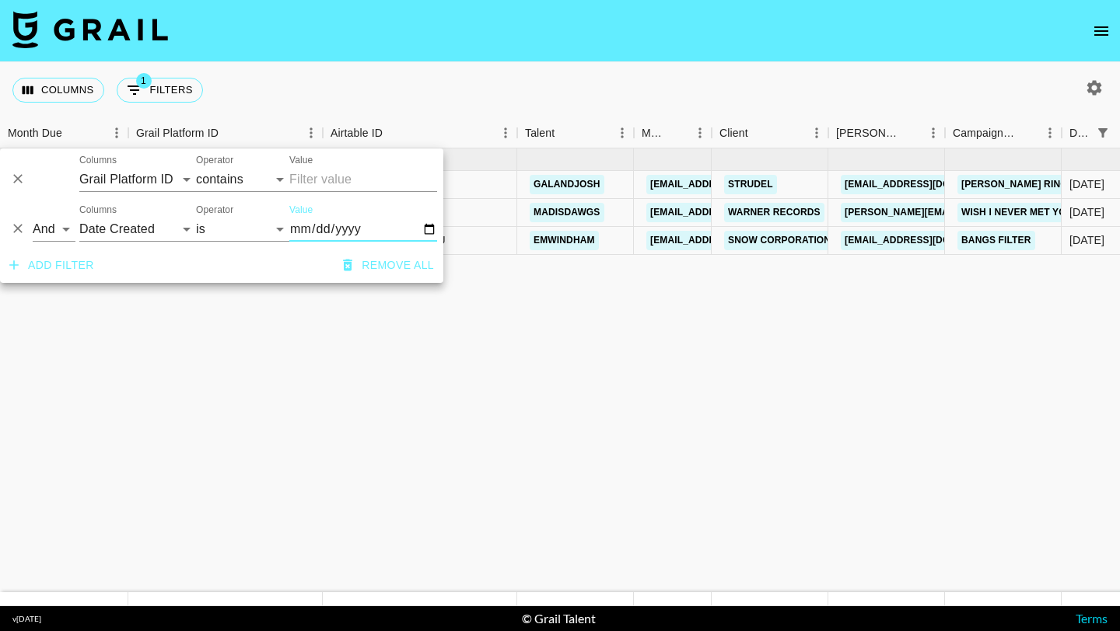
type input "2025-05-25"
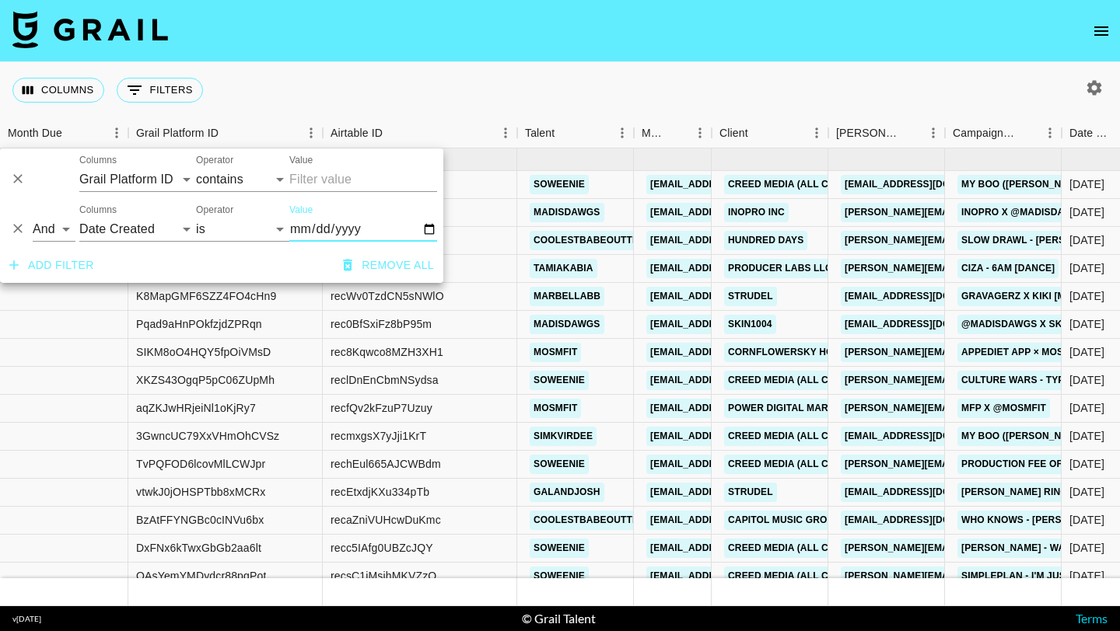
type input "2025-05-25"
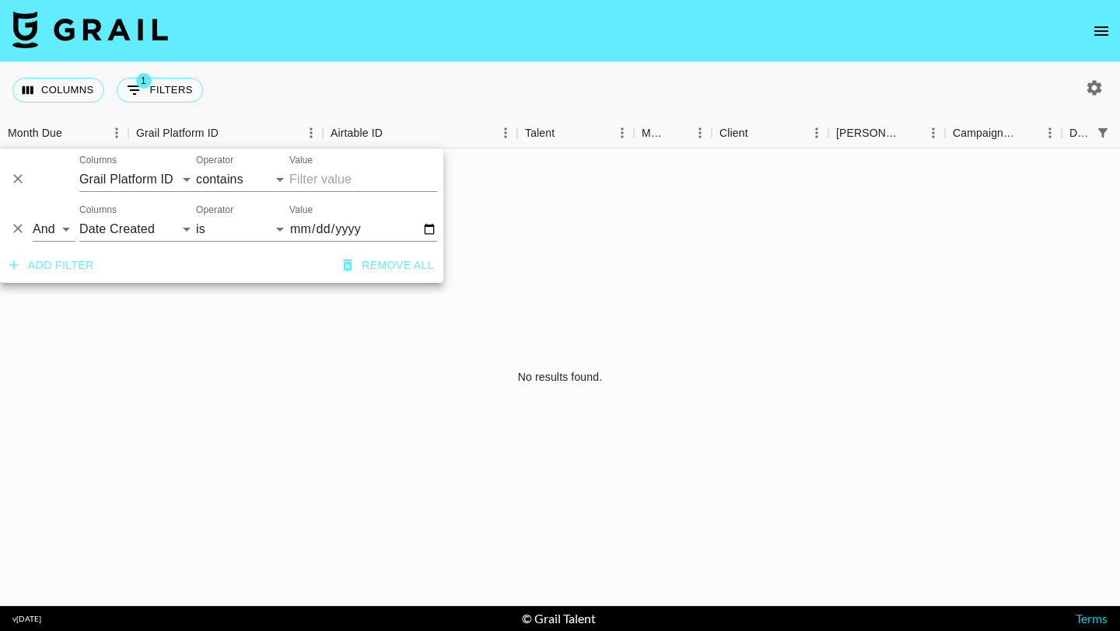
click at [302, 266] on div "Add filter Remove all" at bounding box center [221, 265] width 443 height 35
click at [291, 341] on div "No results found." at bounding box center [560, 377] width 1120 height 458
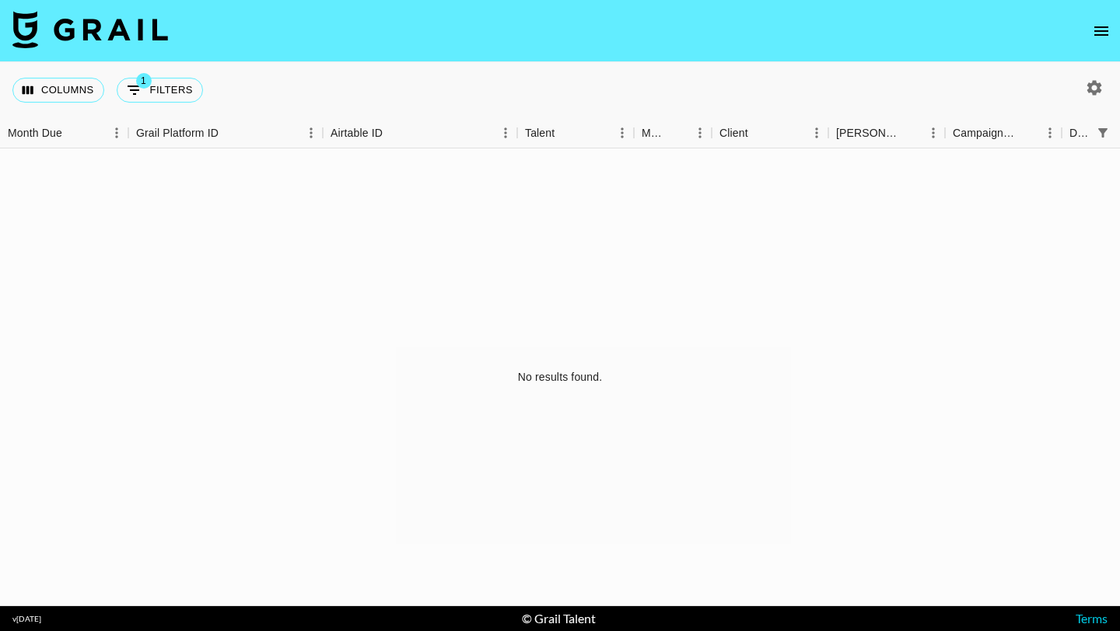
click at [132, 103] on div "Columns 1 Filters + Booking" at bounding box center [110, 90] width 197 height 56
click at [145, 93] on button "1 Filters" at bounding box center [160, 90] width 86 height 25
select select "docMeta"
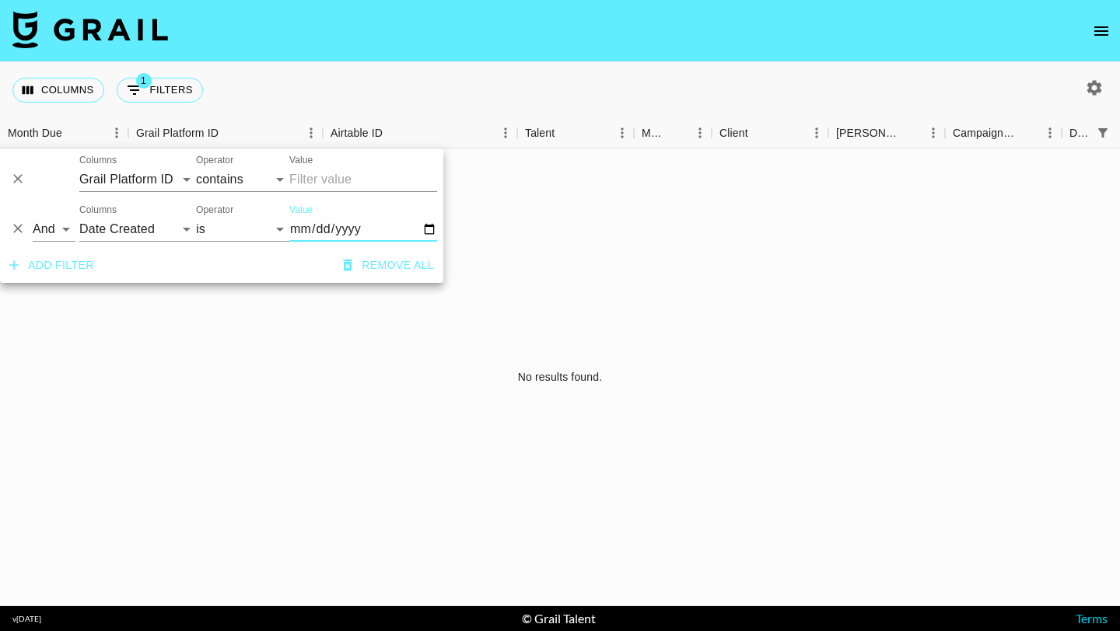
click at [5, 229] on div "And Or Columns Grail Platform ID Airtable ID Talent Manager Client Booker Campa…" at bounding box center [221, 223] width 443 height 50
click at [15, 229] on icon "Delete" at bounding box center [18, 229] width 16 height 16
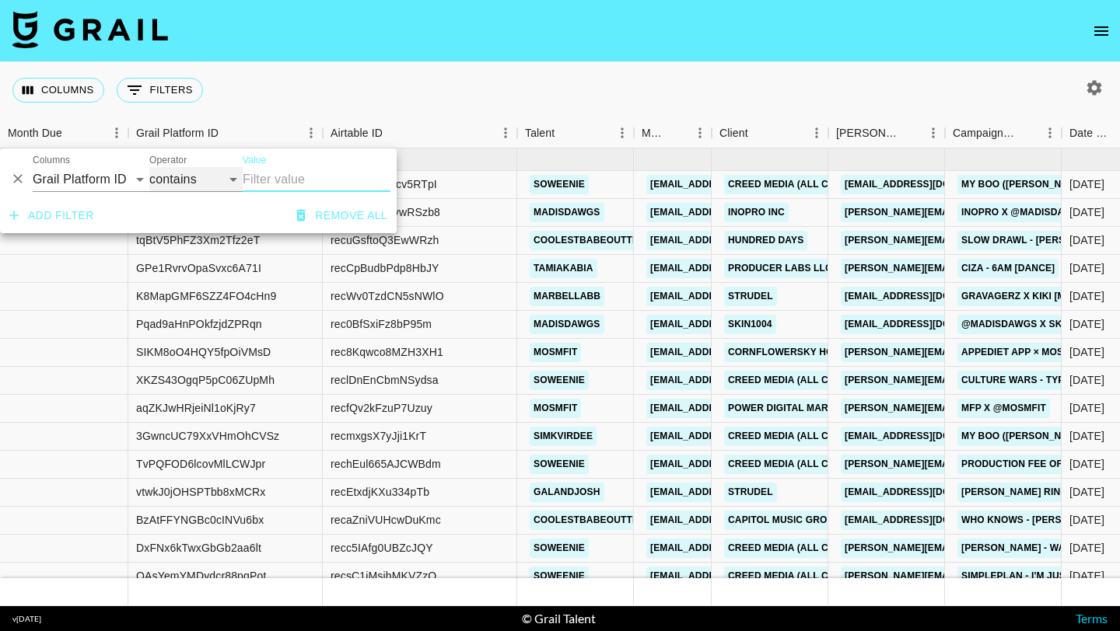
click at [240, 181] on select "contains equals starts with ends with is empty is not empty is any of" at bounding box center [195, 179] width 93 height 25
click at [266, 177] on input "Value" at bounding box center [317, 179] width 148 height 25
paste input "recfKtSHeps9U9FYP"
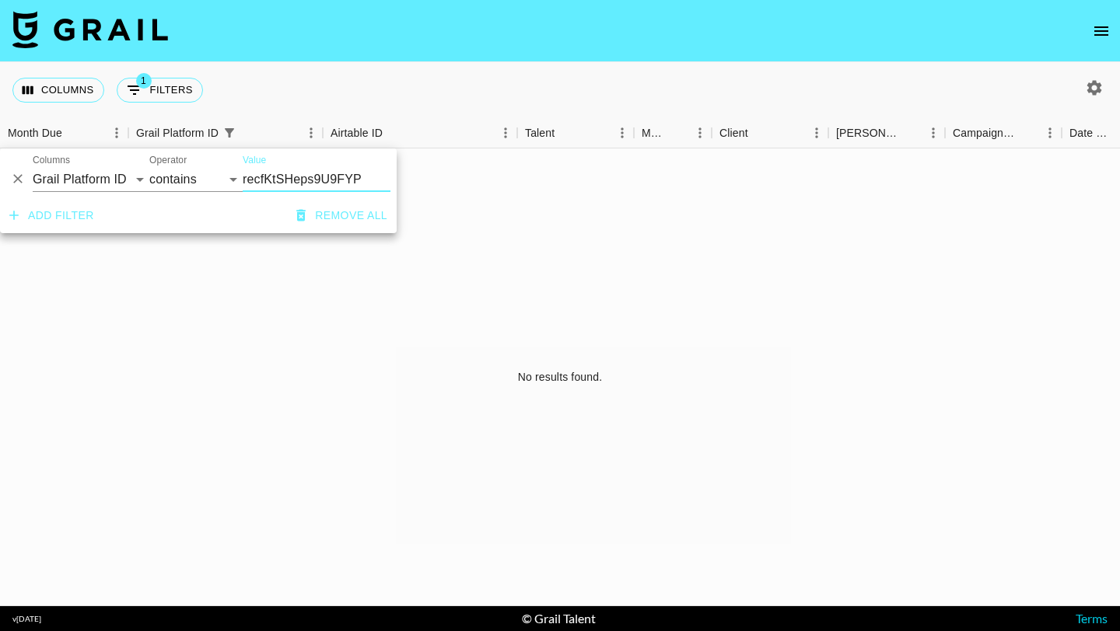
type input "recfKtSHeps9U9FYP"
click at [323, 296] on div "No results found." at bounding box center [560, 377] width 1120 height 458
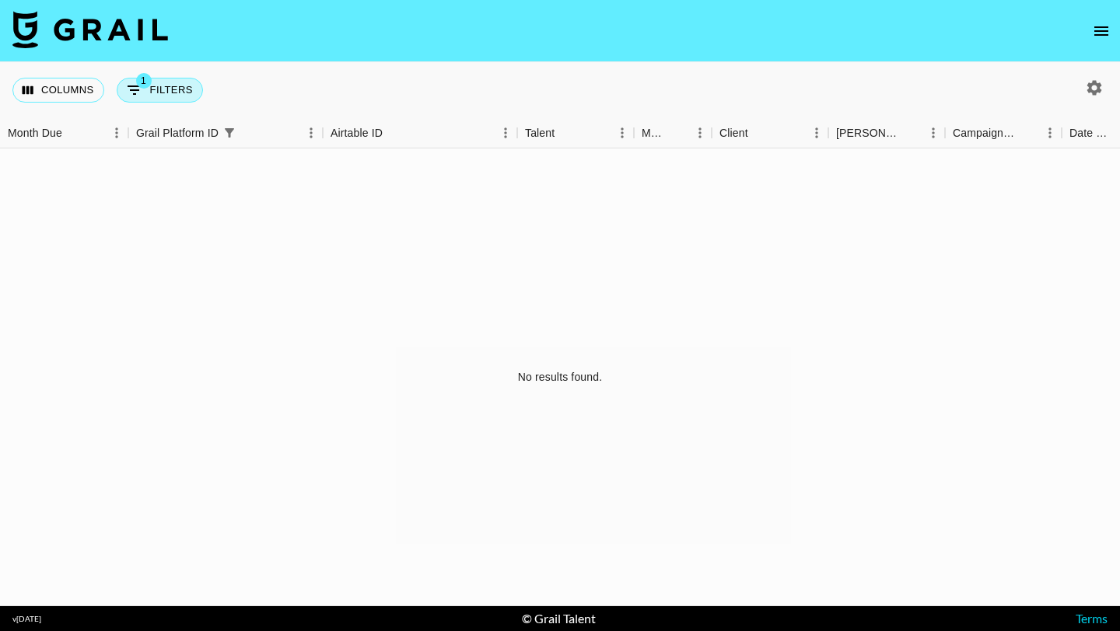
click at [174, 93] on button "1 Filters" at bounding box center [160, 90] width 86 height 25
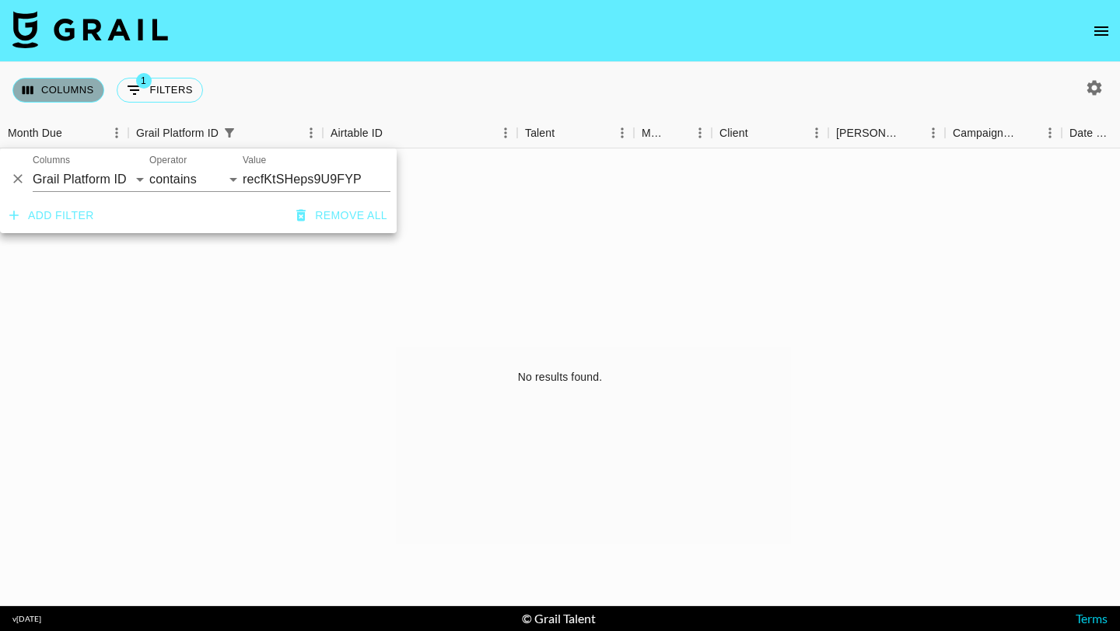
click at [54, 80] on button "Columns" at bounding box center [58, 90] width 92 height 25
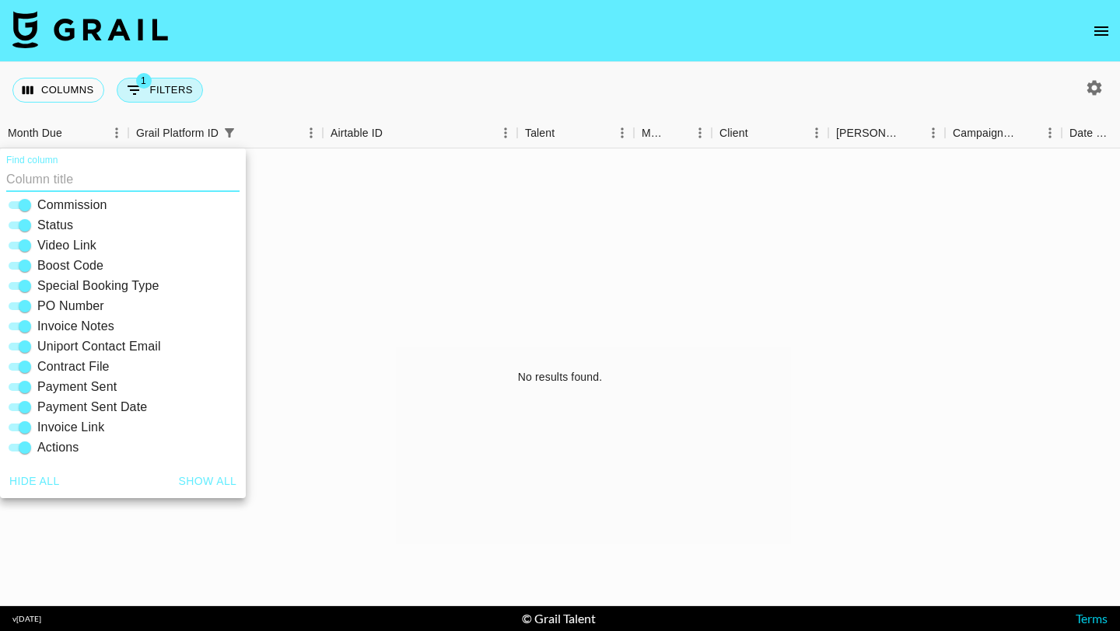
click at [159, 93] on button "1 Filters" at bounding box center [160, 90] width 86 height 25
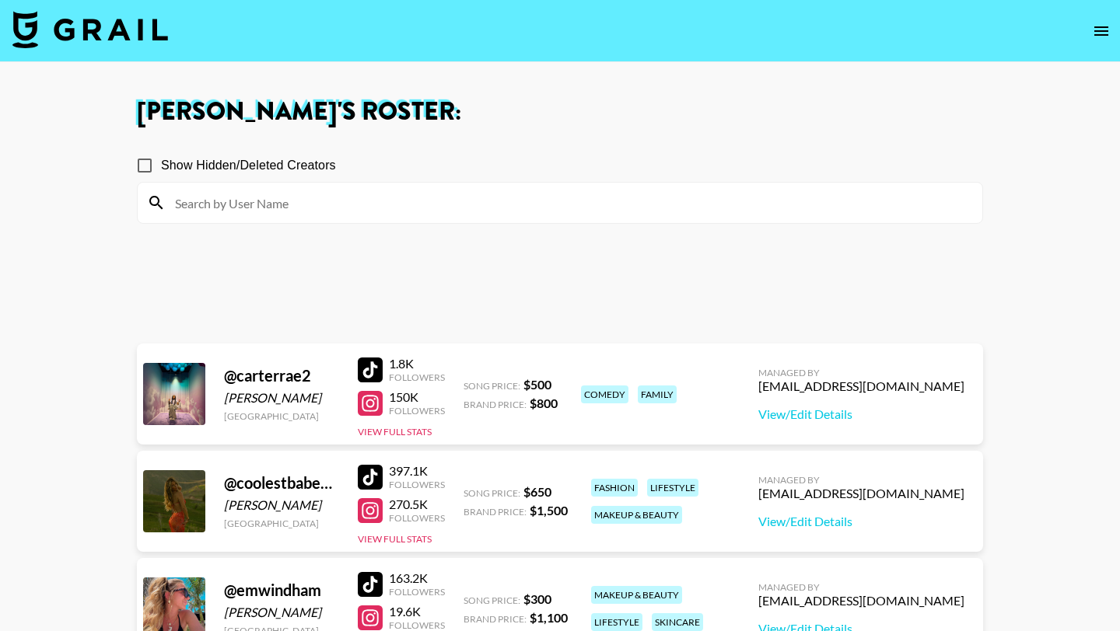
scroll to position [2072, 0]
